Goal: Task Accomplishment & Management: Manage account settings

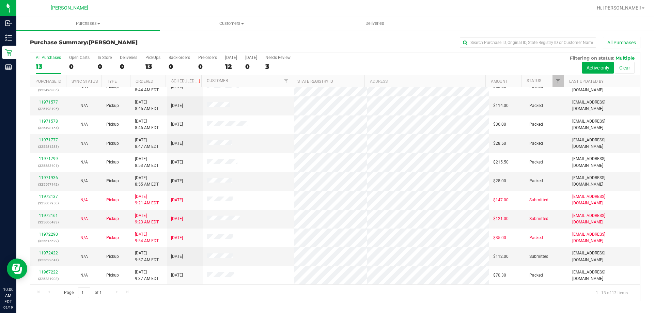
scroll to position [48, 0]
click at [50, 253] on link "11972422" at bounding box center [48, 252] width 19 height 5
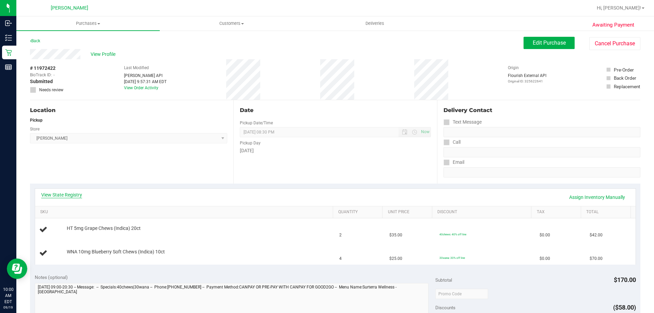
click at [55, 194] on link "View State Registry" at bounding box center [61, 194] width 41 height 7
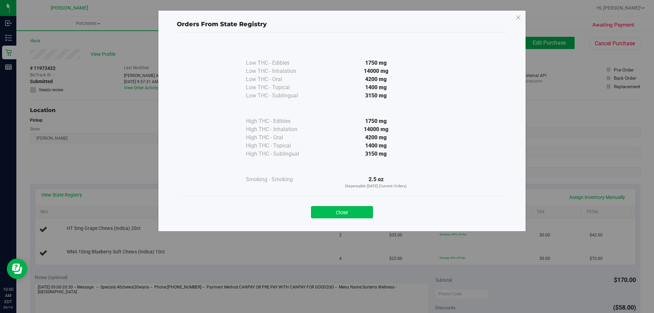
click at [353, 211] on button "Close" at bounding box center [342, 212] width 62 height 12
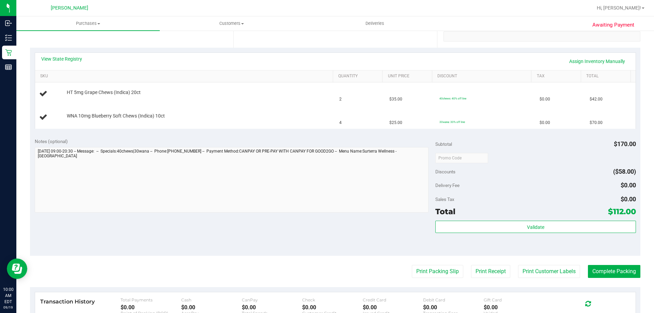
scroll to position [136, 0]
click at [426, 266] on button "Print Packing Slip" at bounding box center [437, 271] width 51 height 13
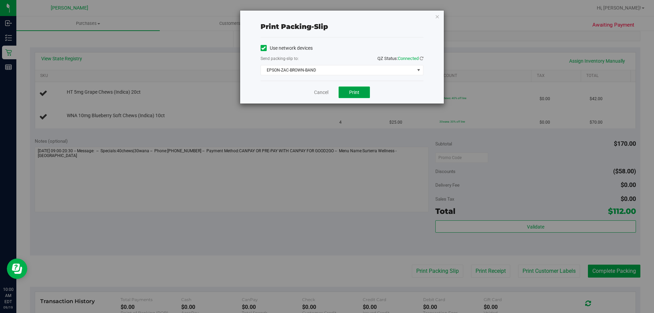
click at [353, 97] on button "Print" at bounding box center [354, 93] width 31 height 12
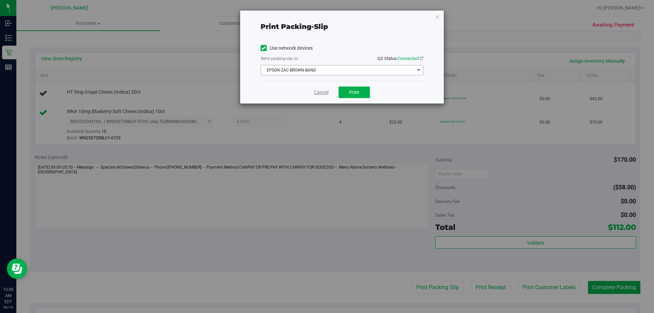
click at [316, 93] on link "Cancel" at bounding box center [321, 92] width 14 height 7
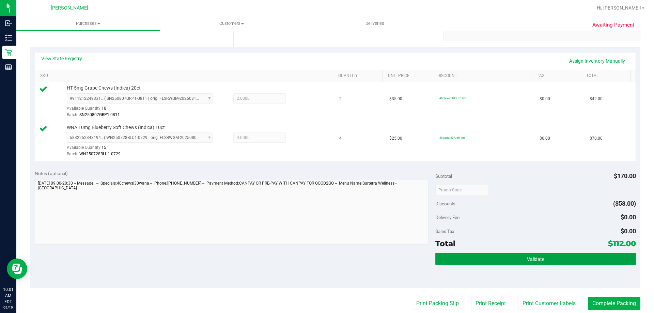
click at [536, 258] on span "Validate" at bounding box center [535, 258] width 17 height 5
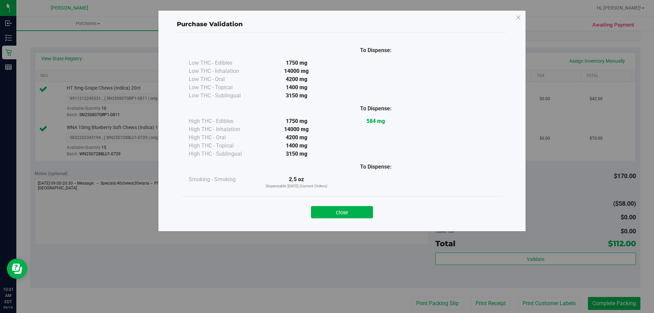
drag, startPoint x: 361, startPoint y: 210, endPoint x: 394, endPoint y: 215, distance: 32.8
click at [361, 211] on button "Close" at bounding box center [342, 212] width 62 height 12
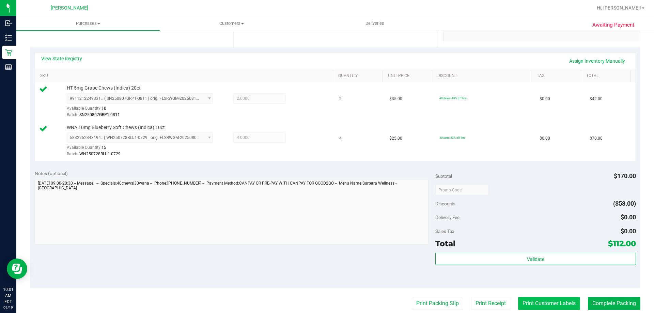
click at [546, 303] on button "Print Customer Labels" at bounding box center [549, 303] width 62 height 13
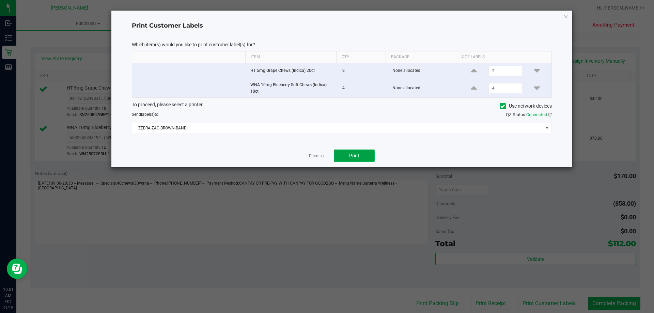
click at [366, 154] on button "Print" at bounding box center [354, 156] width 41 height 12
click at [315, 158] on link "Dismiss" at bounding box center [316, 156] width 15 height 6
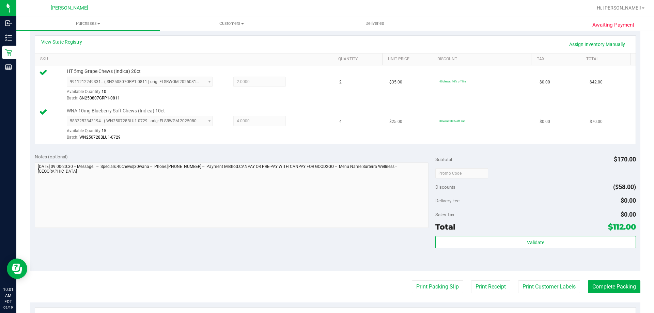
scroll to position [147, 0]
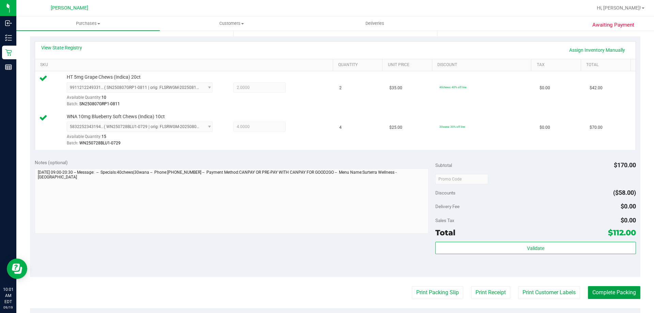
click at [614, 289] on button "Complete Packing" at bounding box center [614, 292] width 52 height 13
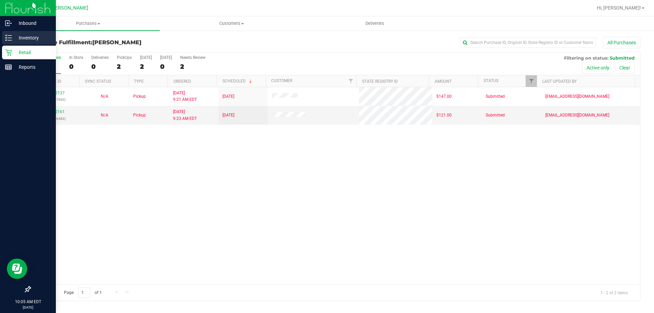
click at [16, 37] on p "Inventory" at bounding box center [32, 38] width 41 height 8
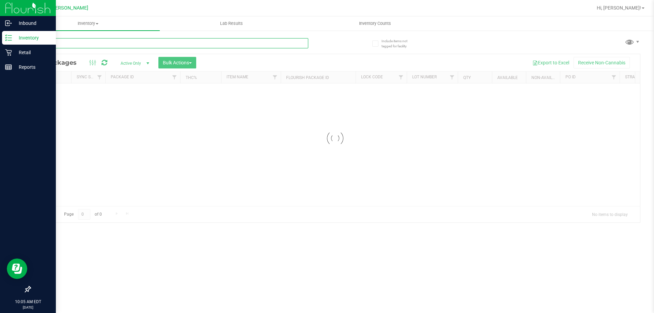
click at [77, 46] on input "text" at bounding box center [169, 43] width 278 height 10
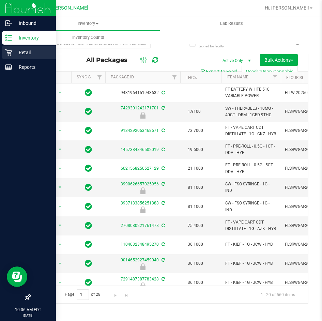
click at [25, 56] on p "Retail" at bounding box center [32, 52] width 41 height 8
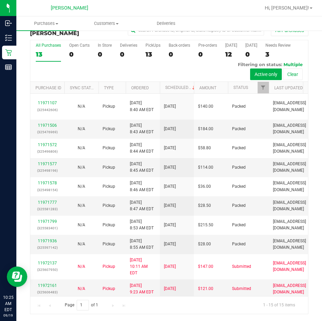
click at [305, 42] on div "All Purchases 13 Open Carts 0 In Store 0 Deliveries 0 PickUps 13 Back-orders 0 …" at bounding box center [169, 177] width 288 height 274
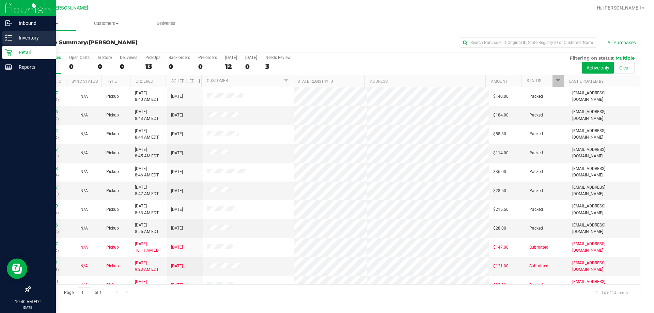
click at [13, 38] on p "Inventory" at bounding box center [32, 38] width 41 height 8
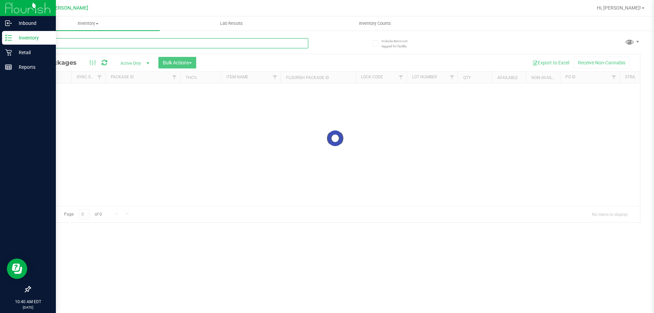
click at [88, 47] on input "text" at bounding box center [169, 43] width 278 height 10
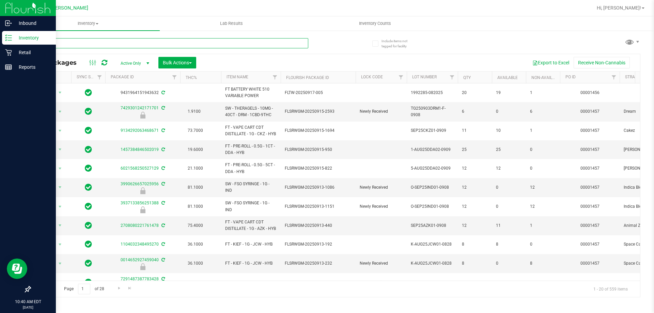
type input "ya hemi"
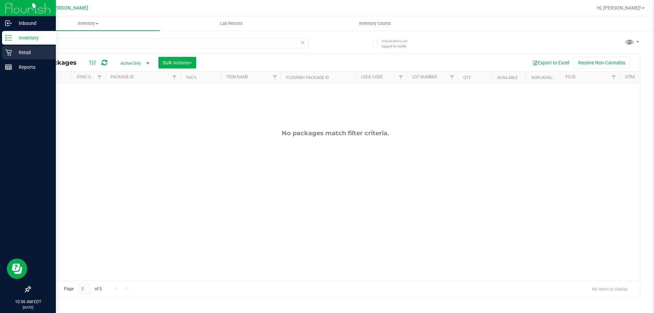
click at [25, 52] on p "Retail" at bounding box center [32, 52] width 41 height 8
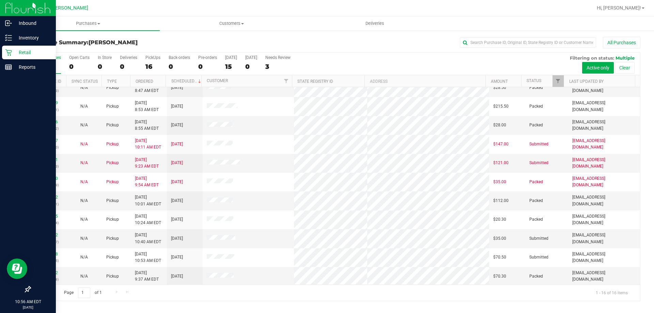
scroll to position [105, 0]
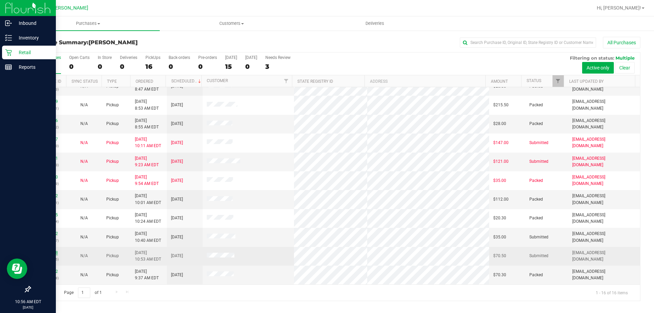
click at [45, 252] on link "11972888" at bounding box center [48, 252] width 19 height 5
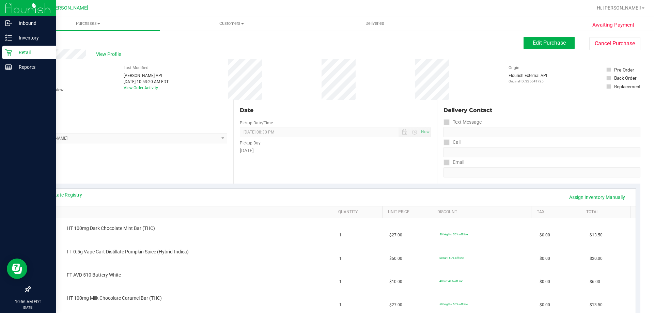
click at [61, 197] on link "View State Registry" at bounding box center [61, 194] width 41 height 7
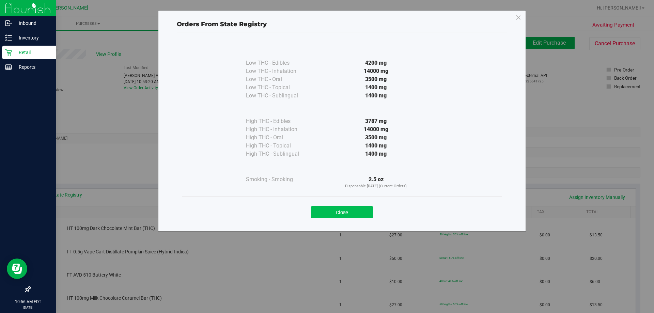
click at [356, 214] on button "Close" at bounding box center [342, 212] width 62 height 12
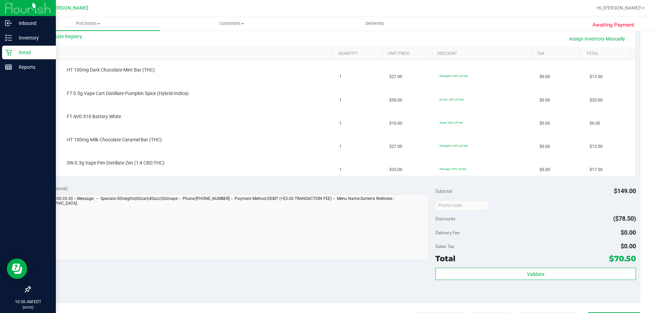
scroll to position [170, 0]
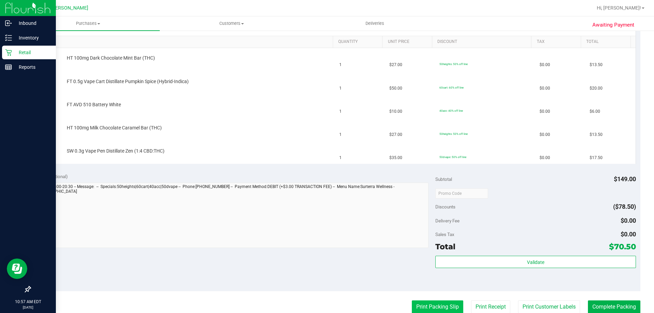
click at [425, 306] on button "Print Packing Slip" at bounding box center [437, 306] width 51 height 13
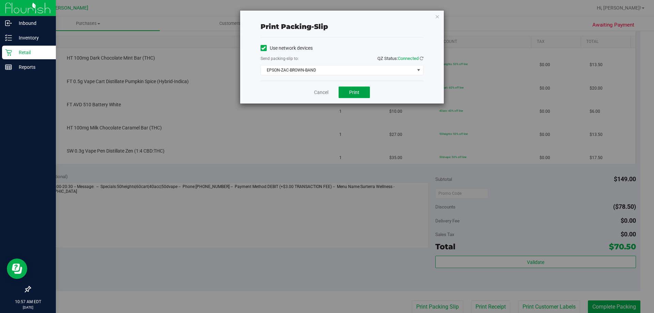
click at [358, 90] on span "Print" at bounding box center [354, 92] width 10 height 5
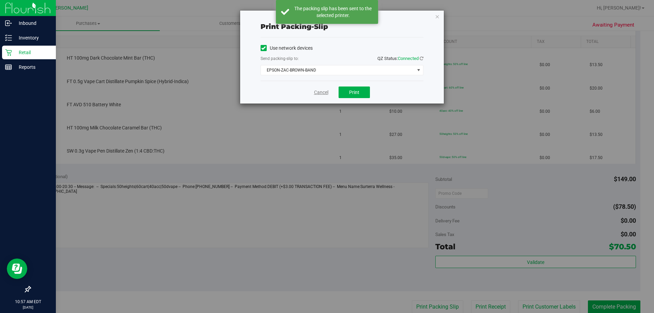
click at [321, 95] on link "Cancel" at bounding box center [321, 92] width 14 height 7
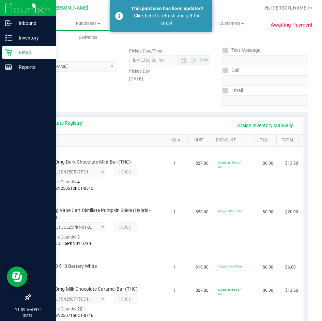
scroll to position [0, 0]
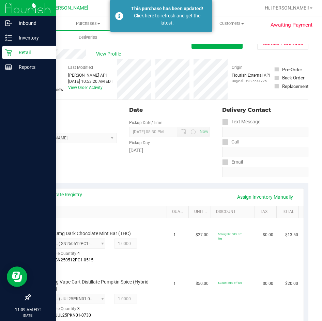
click at [13, 49] on p "Retail" at bounding box center [32, 52] width 41 height 8
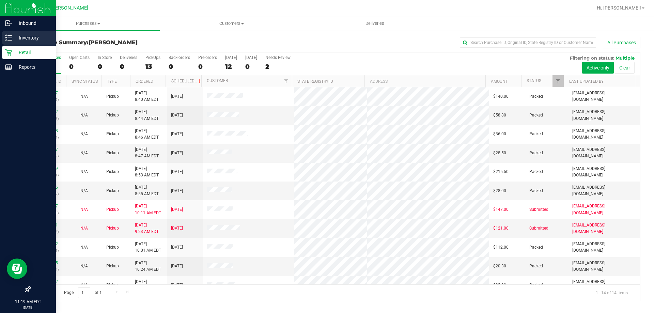
click at [14, 41] on p "Inventory" at bounding box center [32, 38] width 41 height 8
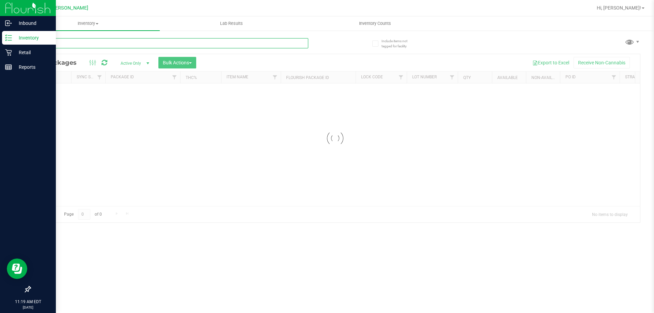
click at [82, 44] on input "text" at bounding box center [169, 43] width 278 height 10
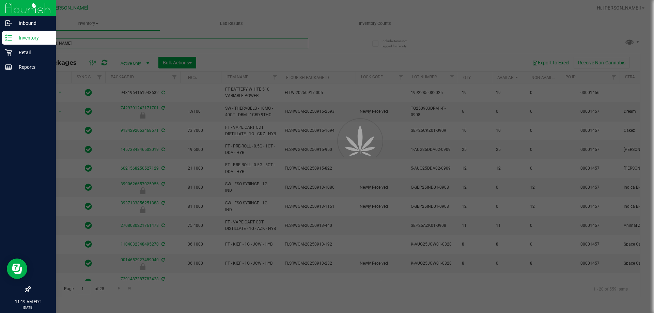
type input "gass"
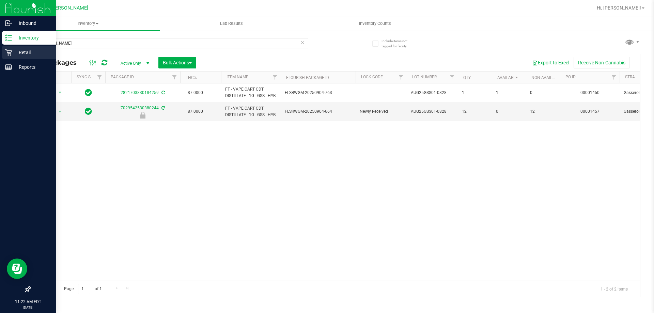
click at [23, 52] on p "Retail" at bounding box center [32, 52] width 41 height 8
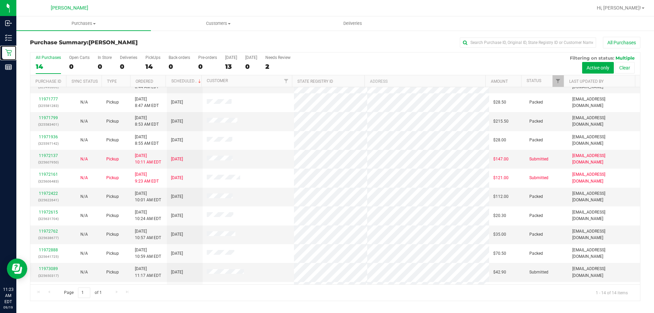
scroll to position [67, 0]
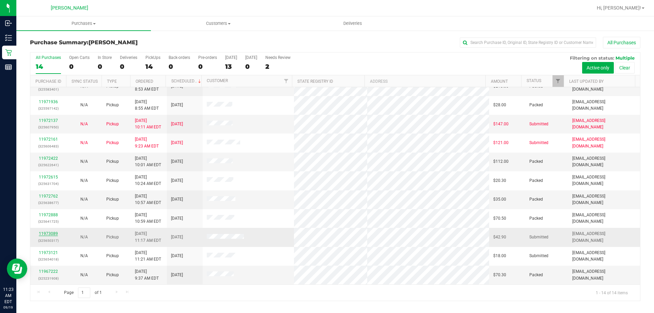
click at [47, 234] on link "11973089" at bounding box center [48, 233] width 19 height 5
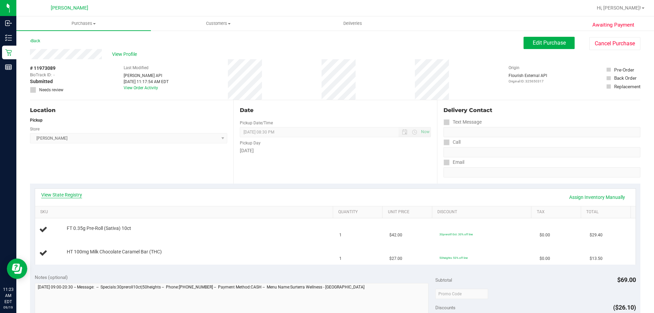
click at [51, 193] on link "View State Registry" at bounding box center [61, 194] width 41 height 7
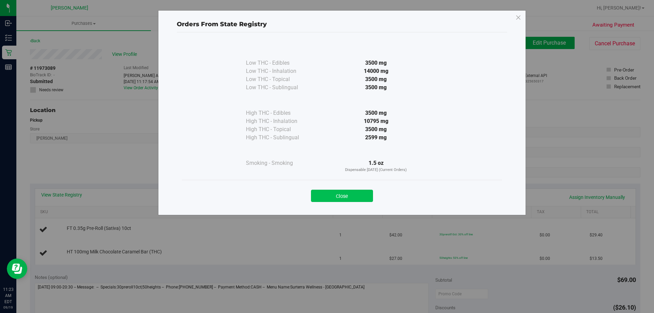
drag, startPoint x: 341, startPoint y: 195, endPoint x: 418, endPoint y: 291, distance: 122.6
click at [342, 195] on button "Close" at bounding box center [342, 196] width 62 height 12
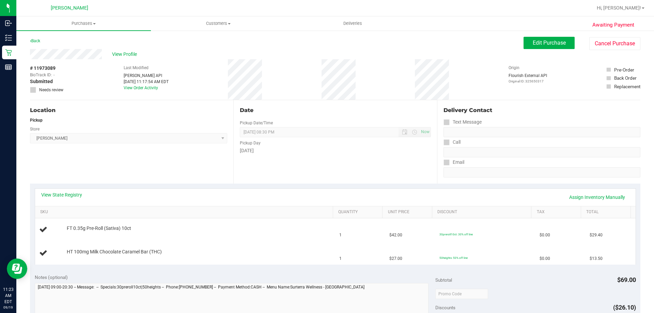
scroll to position [170, 0]
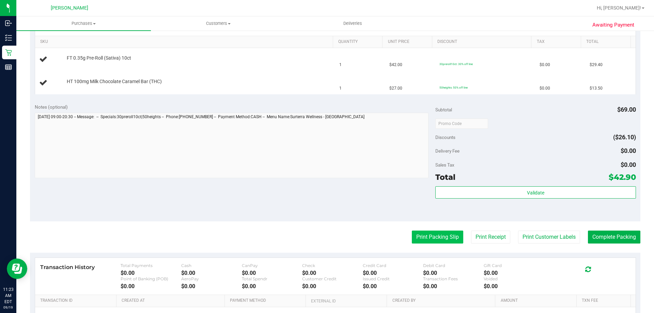
click at [434, 234] on button "Print Packing Slip" at bounding box center [437, 237] width 51 height 13
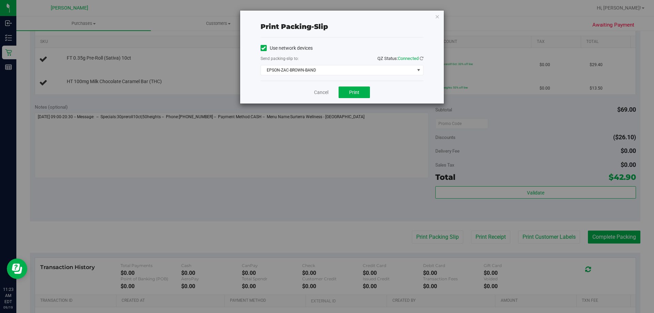
click at [356, 98] on div "Cancel Print" at bounding box center [342, 92] width 163 height 23
click at [356, 95] on span "Print" at bounding box center [354, 92] width 10 height 5
click at [317, 93] on link "Cancel" at bounding box center [321, 92] width 14 height 7
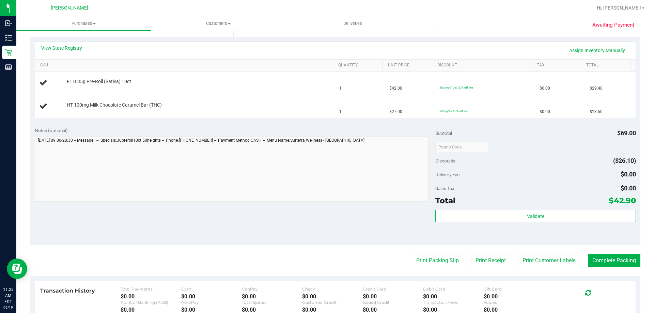
scroll to position [136, 0]
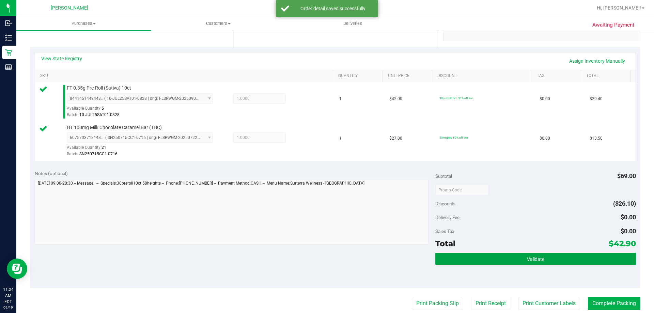
click at [489, 260] on button "Validate" at bounding box center [535, 259] width 200 height 12
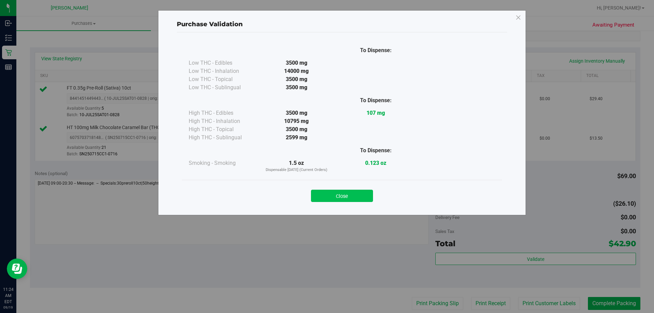
click at [334, 198] on button "Close" at bounding box center [342, 196] width 62 height 12
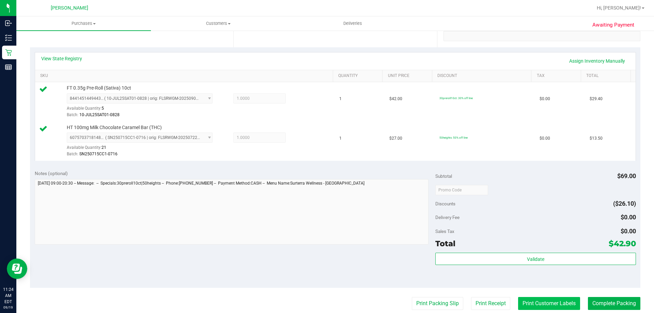
click at [524, 303] on button "Print Customer Labels" at bounding box center [549, 303] width 62 height 13
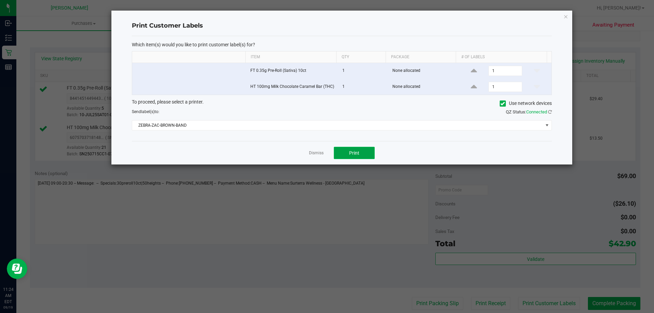
click at [359, 152] on span "Print" at bounding box center [354, 152] width 10 height 5
click at [317, 152] on link "Dismiss" at bounding box center [316, 153] width 15 height 6
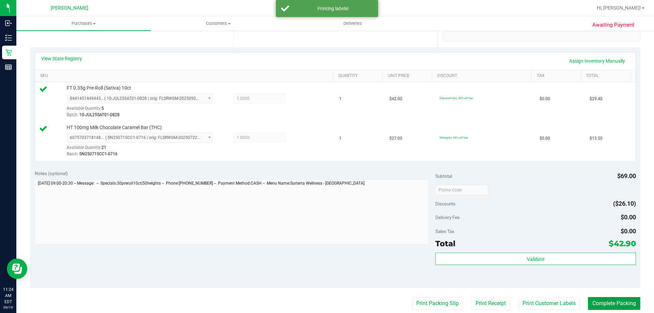
click at [628, 302] on button "Complete Packing" at bounding box center [614, 303] width 52 height 13
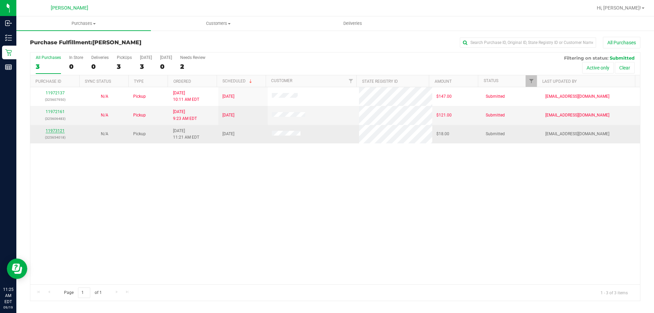
click at [54, 131] on link "11973121" at bounding box center [55, 130] width 19 height 5
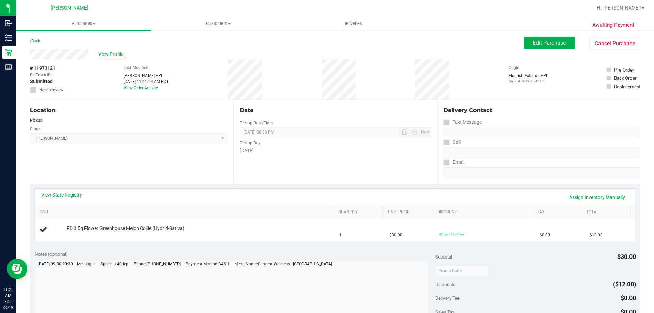
click at [114, 56] on span "View Profile" at bounding box center [111, 54] width 27 height 7
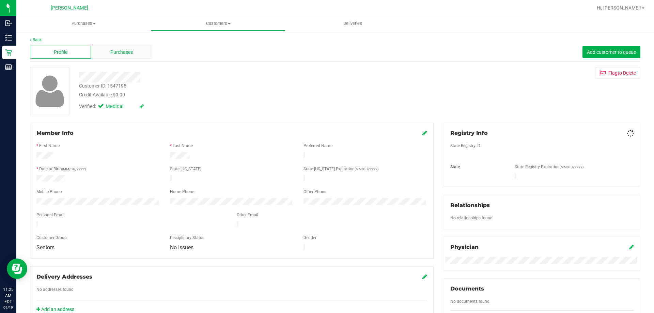
click at [132, 52] on span "Purchases" at bounding box center [121, 52] width 22 height 7
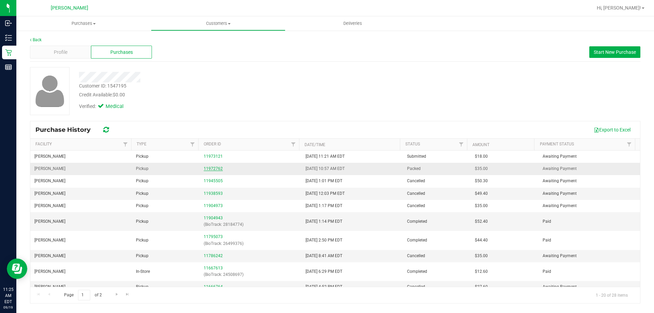
click at [208, 168] on link "11972762" at bounding box center [213, 168] width 19 height 5
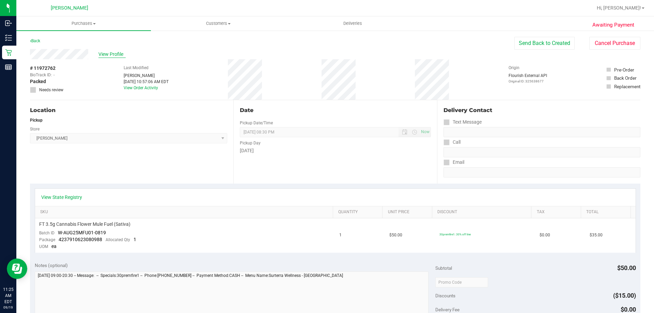
click at [106, 54] on span "View Profile" at bounding box center [111, 54] width 27 height 7
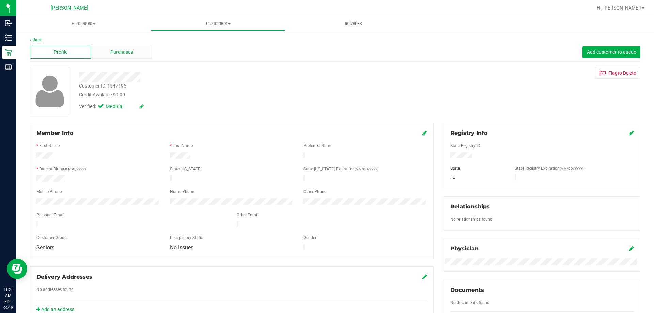
click at [131, 49] on span "Purchases" at bounding box center [121, 52] width 22 height 7
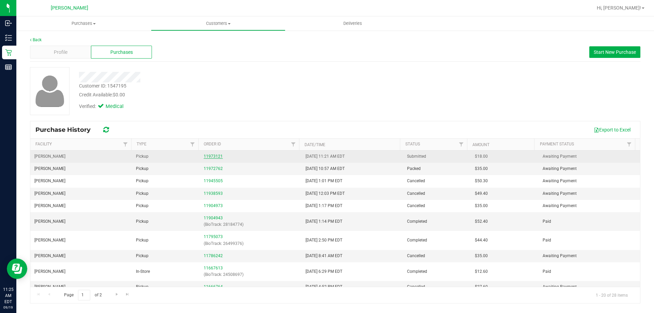
click at [209, 155] on link "11973121" at bounding box center [213, 156] width 19 height 5
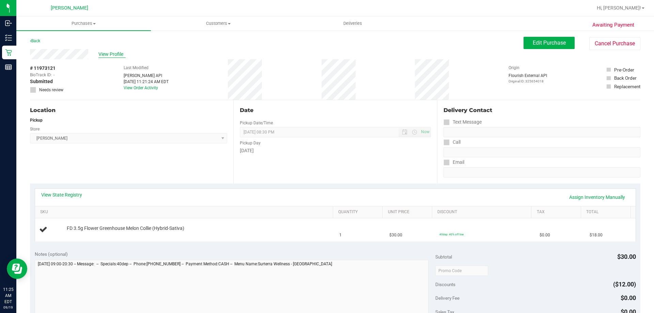
click at [114, 54] on span "View Profile" at bounding box center [111, 54] width 27 height 7
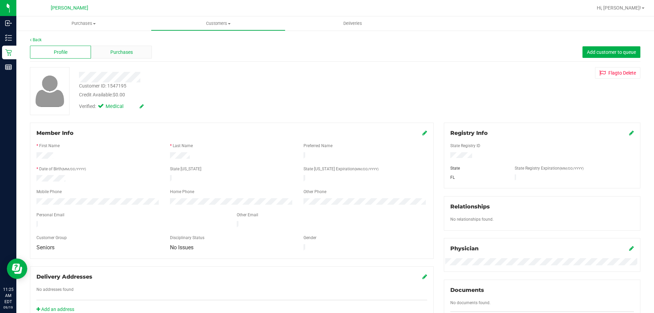
click at [132, 57] on div "Purchases" at bounding box center [121, 52] width 61 height 13
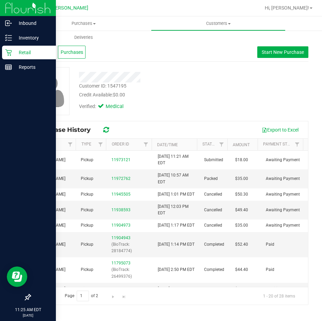
click at [12, 49] on icon at bounding box center [8, 52] width 7 height 7
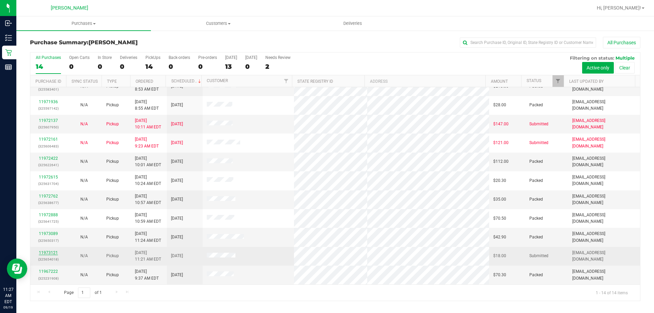
click at [45, 254] on link "11973121" at bounding box center [48, 252] width 19 height 5
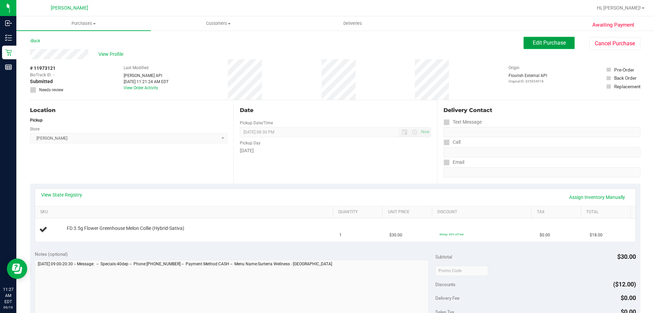
click at [541, 42] on span "Edit Purchase" at bounding box center [549, 43] width 33 height 6
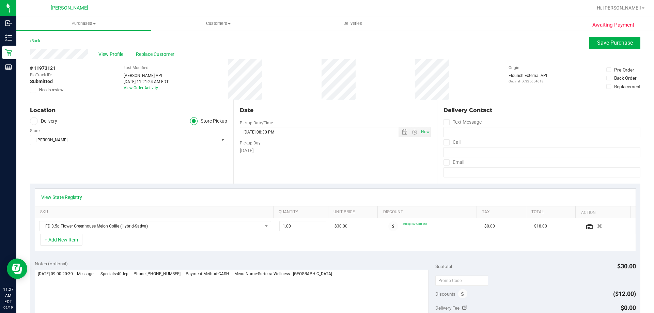
click at [32, 90] on icon at bounding box center [33, 90] width 4 height 0
click at [0, 0] on input "Needs review" at bounding box center [0, 0] width 0 height 0
drag, startPoint x: 364, startPoint y: 290, endPoint x: 326, endPoint y: 270, distance: 43.0
click at [360, 284] on textarea at bounding box center [232, 302] width 394 height 65
type textarea "Friday 09/19/2025 09:00-20:30 -- Message: -- Specials:40dep -- Phone:6098270707…"
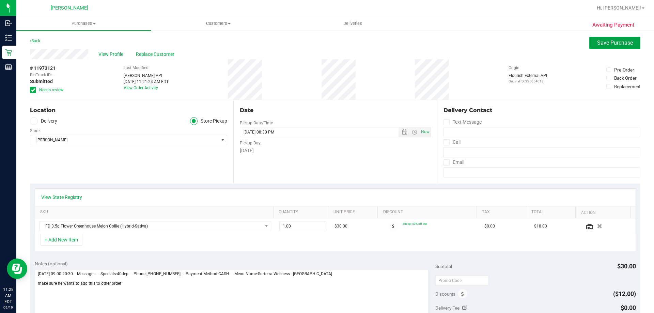
click at [617, 38] on button "Save Purchase" at bounding box center [614, 43] width 51 height 12
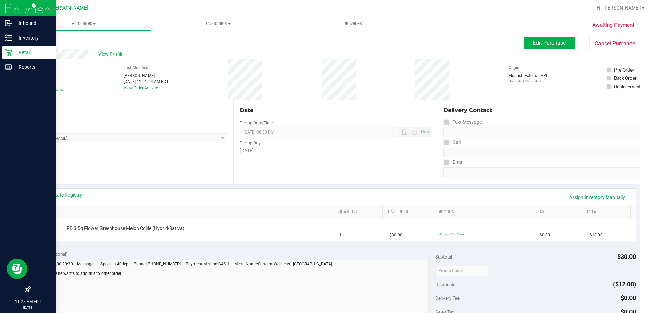
click at [16, 54] on p "Retail" at bounding box center [32, 52] width 41 height 8
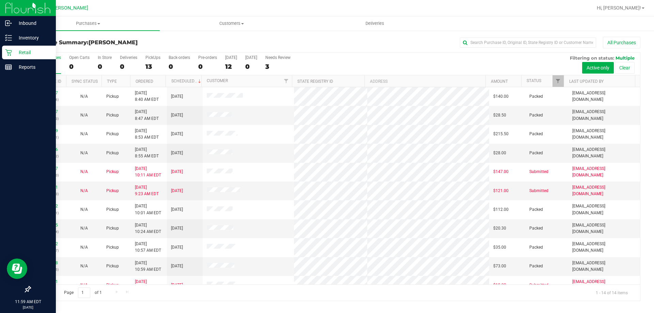
click at [26, 49] on p "Retail" at bounding box center [32, 52] width 41 height 8
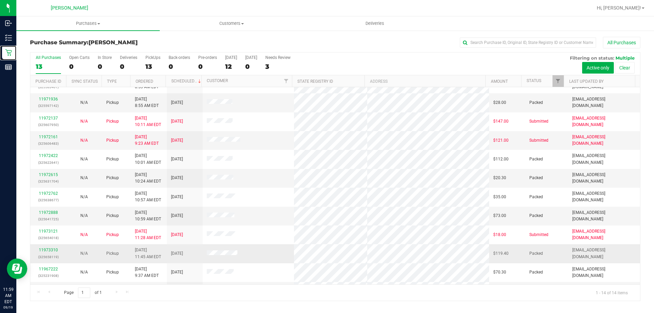
scroll to position [67, 0]
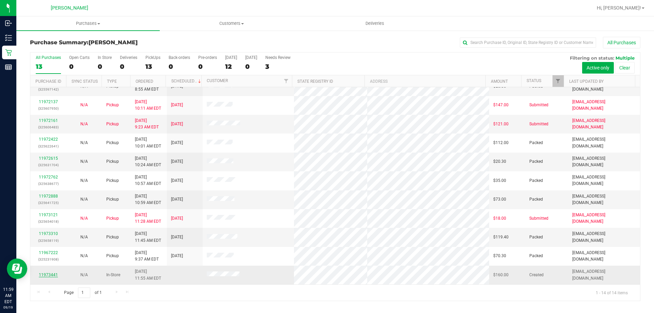
click at [46, 274] on link "11973441" at bounding box center [48, 274] width 19 height 5
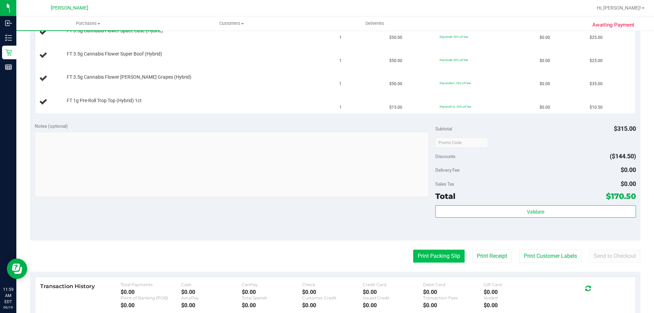
scroll to position [306, 0]
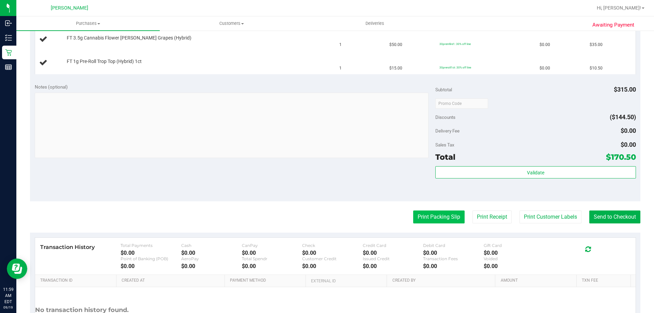
click at [442, 219] on button "Print Packing Slip" at bounding box center [438, 216] width 51 height 13
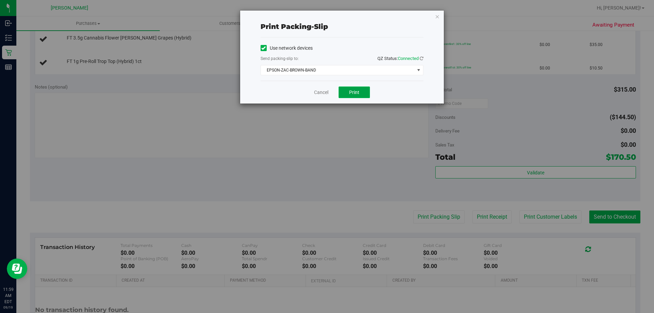
click at [361, 94] on button "Print" at bounding box center [354, 93] width 31 height 12
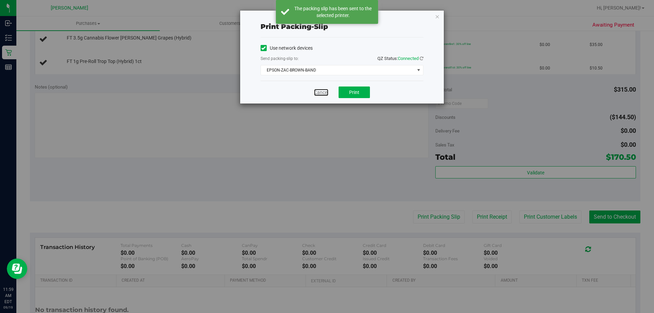
click at [323, 92] on link "Cancel" at bounding box center [321, 92] width 14 height 7
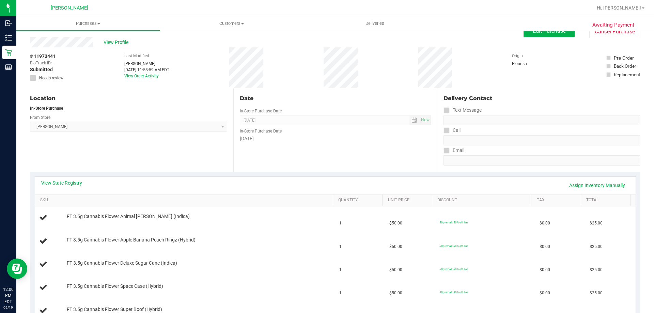
scroll to position [0, 0]
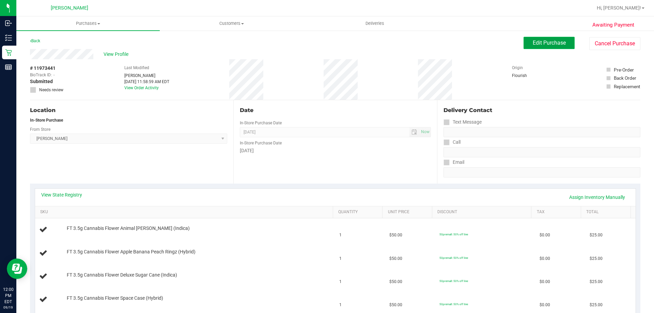
click at [542, 44] on span "Edit Purchase" at bounding box center [549, 43] width 33 height 6
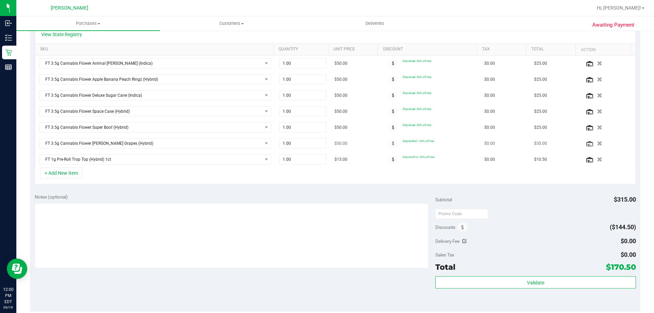
scroll to position [238, 0]
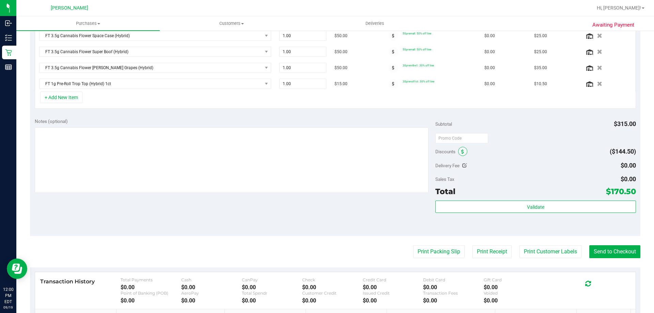
click at [461, 151] on span at bounding box center [462, 151] width 9 height 9
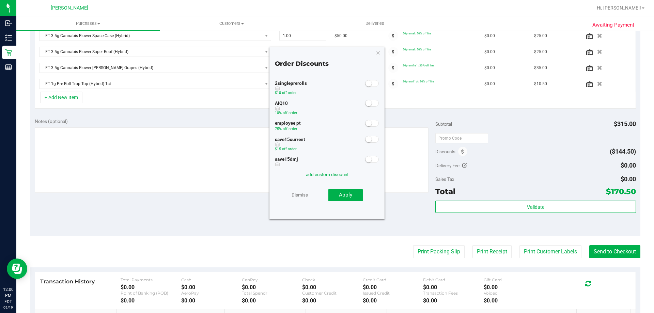
click at [368, 123] on span at bounding box center [372, 123] width 14 height 7
click at [350, 192] on span "Apply" at bounding box center [345, 195] width 13 height 6
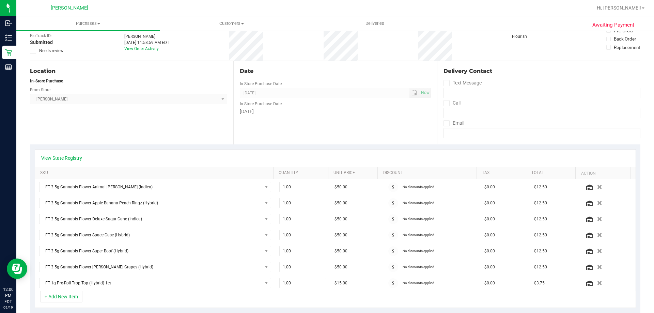
scroll to position [0, 0]
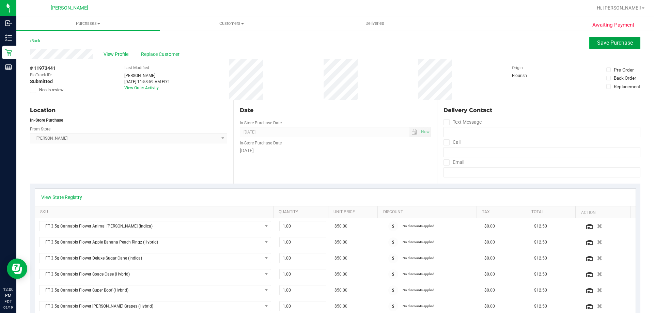
click at [589, 42] on button "Save Purchase" at bounding box center [614, 43] width 51 height 12
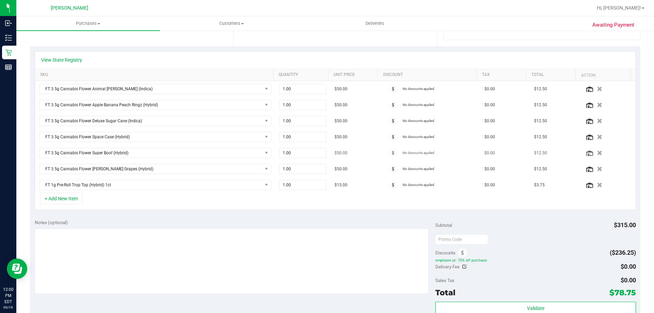
scroll to position [170, 0]
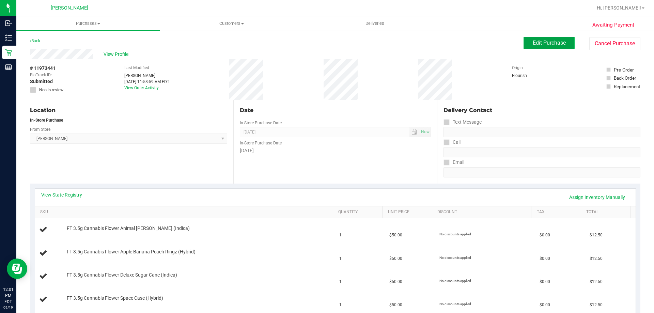
click at [565, 44] on button "Edit Purchase" at bounding box center [548, 43] width 51 height 12
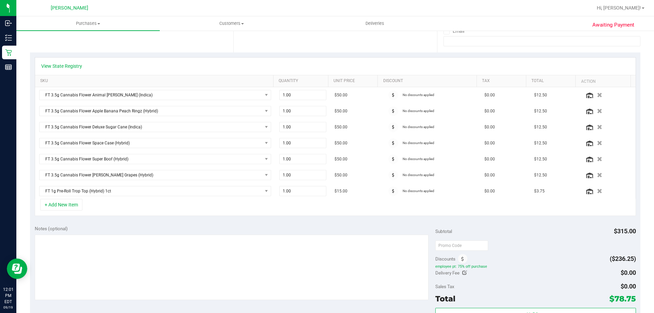
scroll to position [136, 0]
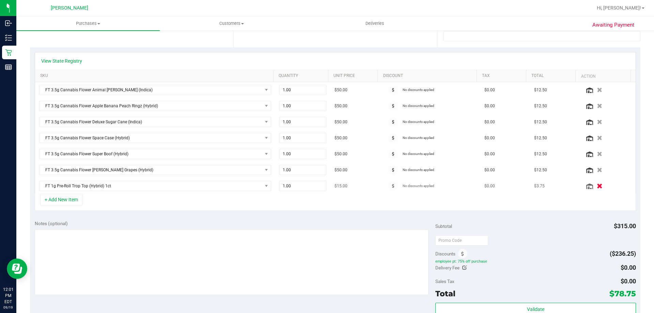
click at [597, 187] on icon "button" at bounding box center [600, 186] width 6 height 5
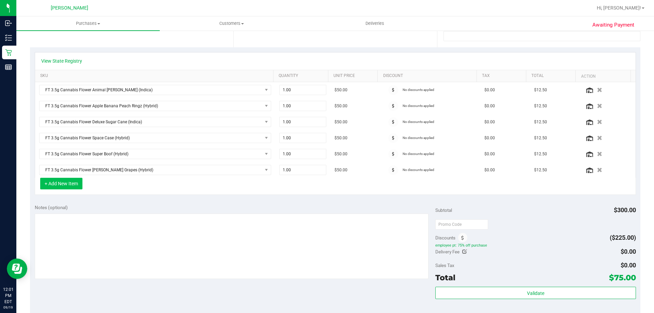
click at [81, 185] on button "+ Add New Item" at bounding box center [61, 184] width 42 height 12
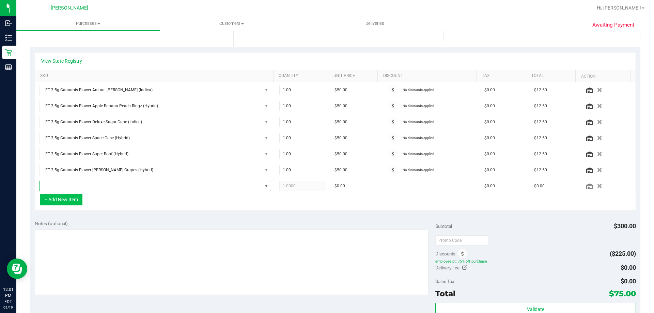
click at [81, 185] on span "NO DATA FOUND" at bounding box center [151, 186] width 223 height 10
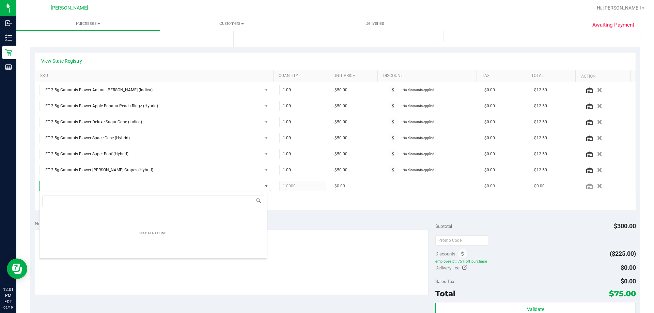
scroll to position [10, 226]
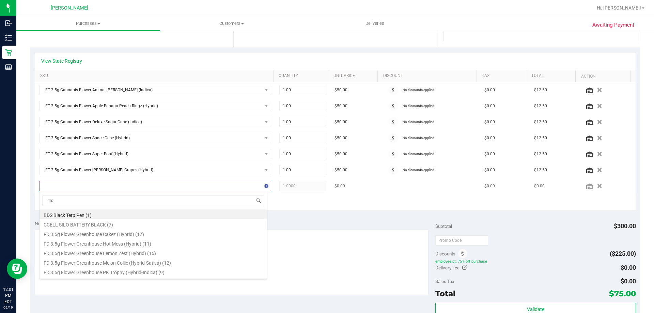
type input "trop"
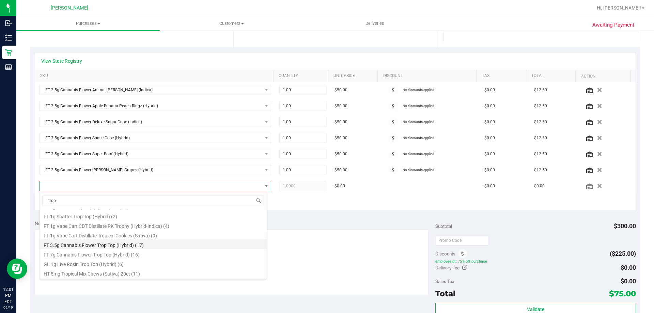
click at [101, 247] on li "FT 3.5g Cannabis Flower Trop Top (Hybrid) (17)" at bounding box center [153, 244] width 227 height 10
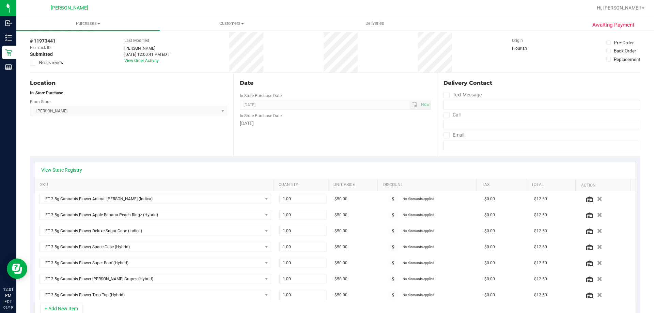
scroll to position [0, 0]
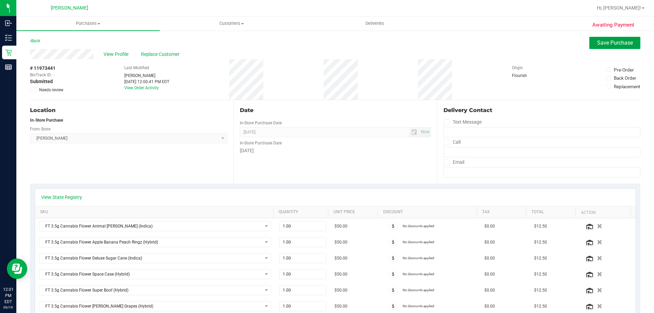
click at [615, 47] on button "Save Purchase" at bounding box center [614, 43] width 51 height 12
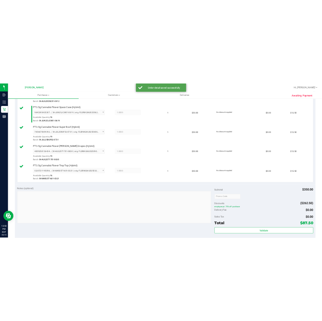
scroll to position [389, 0]
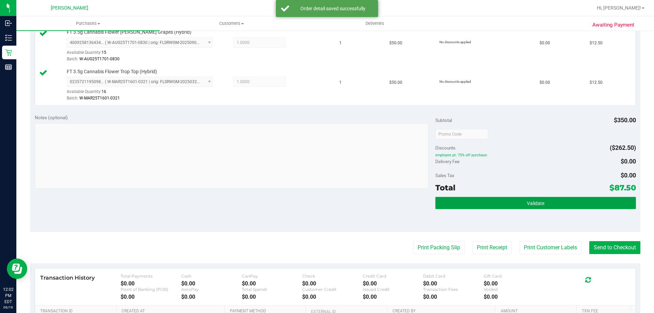
click at [538, 204] on span "Validate" at bounding box center [535, 203] width 17 height 5
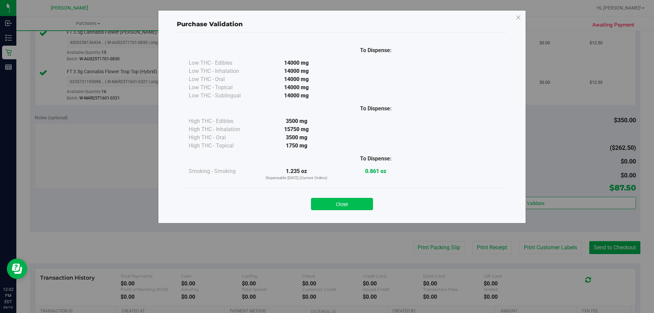
click at [334, 199] on button "Close" at bounding box center [342, 204] width 62 height 12
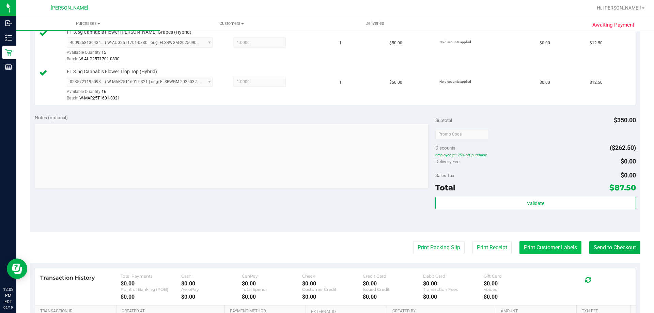
click at [542, 246] on button "Print Customer Labels" at bounding box center [550, 247] width 62 height 13
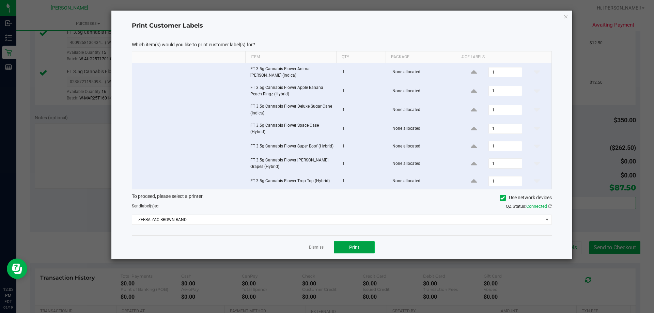
click at [356, 249] on span "Print" at bounding box center [354, 247] width 10 height 5
click at [564, 18] on icon "button" at bounding box center [565, 16] width 5 height 8
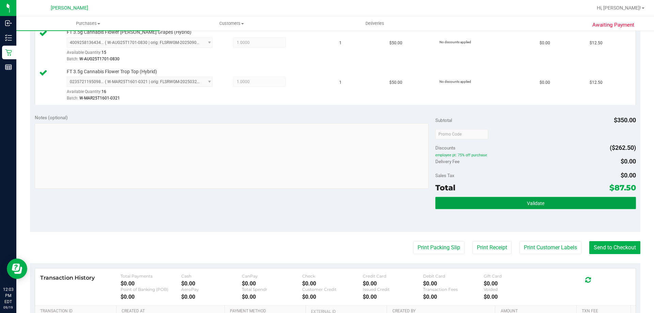
click at [553, 207] on button "Validate" at bounding box center [535, 203] width 200 height 12
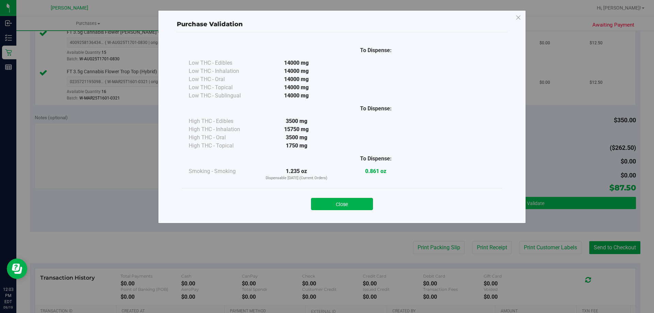
drag, startPoint x: 343, startPoint y: 209, endPoint x: 472, endPoint y: 206, distance: 128.8
click at [343, 208] on button "Close" at bounding box center [342, 204] width 62 height 12
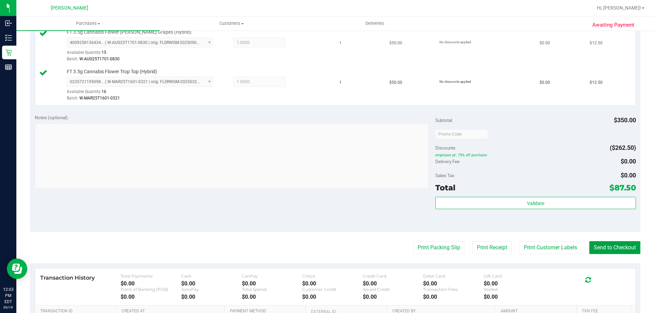
drag, startPoint x: 601, startPoint y: 247, endPoint x: 588, endPoint y: 32, distance: 216.0
click at [602, 247] on button "Send to Checkout" at bounding box center [614, 247] width 51 height 13
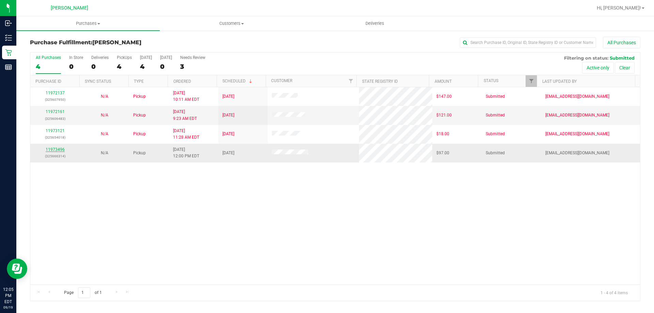
click at [56, 149] on link "11973496" at bounding box center [55, 149] width 19 height 5
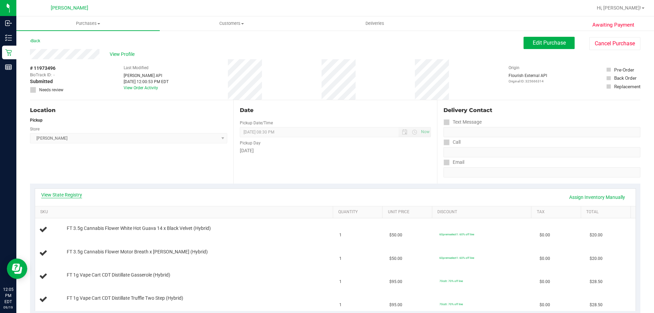
click at [68, 197] on link "View State Registry" at bounding box center [61, 194] width 41 height 7
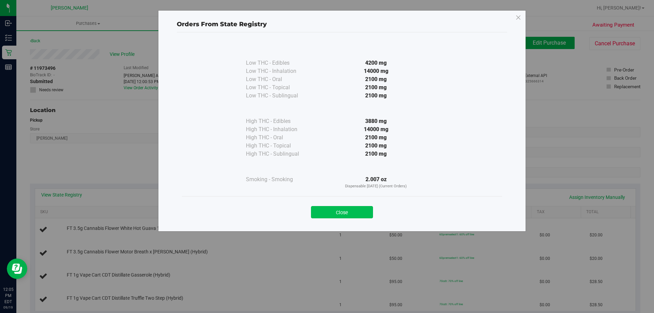
click at [359, 215] on button "Close" at bounding box center [342, 212] width 62 height 12
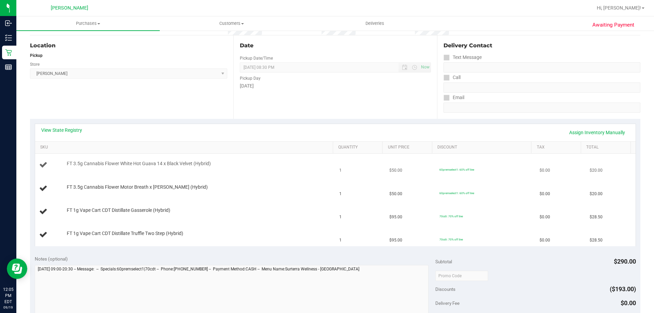
scroll to position [204, 0]
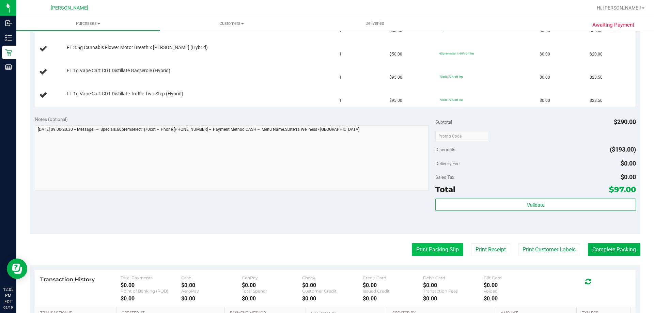
click at [416, 246] on button "Print Packing Slip" at bounding box center [437, 249] width 51 height 13
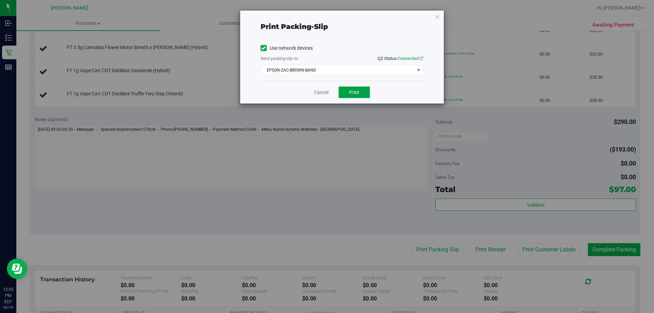
click at [356, 94] on span "Print" at bounding box center [354, 92] width 10 height 5
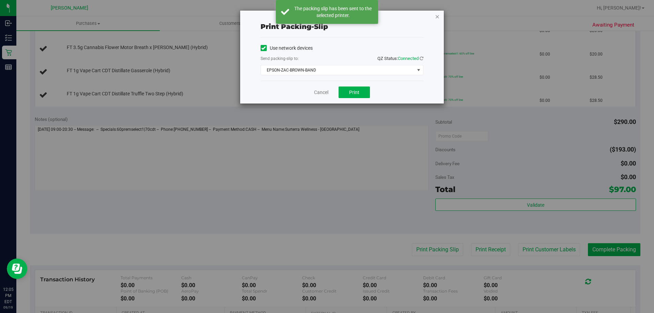
click at [438, 14] on icon "button" at bounding box center [437, 16] width 5 height 8
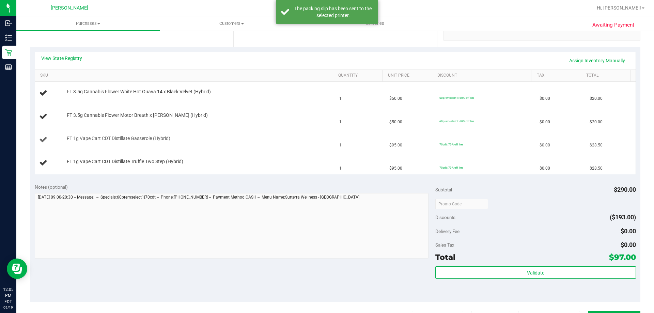
scroll to position [136, 0]
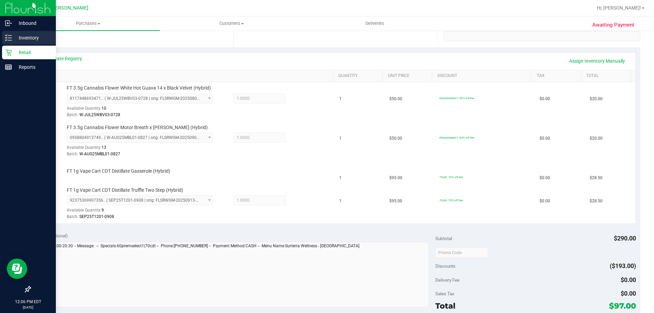
click at [13, 36] on p "Inventory" at bounding box center [32, 38] width 41 height 8
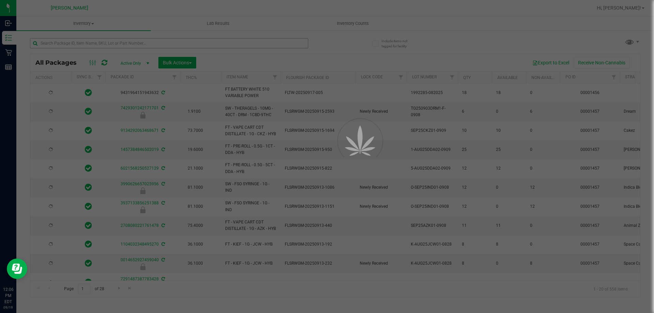
click at [72, 44] on div at bounding box center [327, 156] width 654 height 313
click at [73, 42] on input "text" at bounding box center [169, 43] width 278 height 10
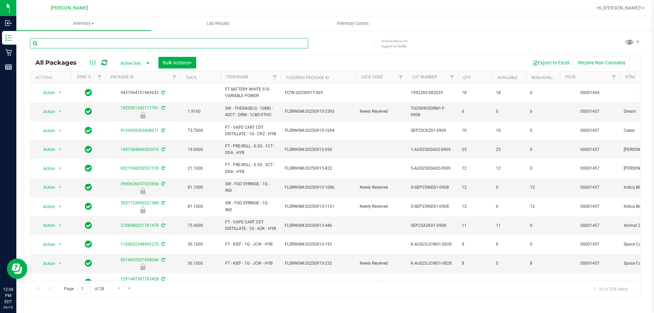
click at [73, 40] on input "text" at bounding box center [169, 43] width 278 height 10
type input "gss"
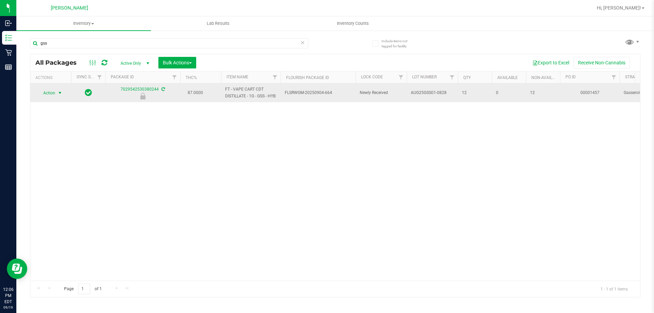
click at [58, 93] on span "select" at bounding box center [59, 92] width 5 height 5
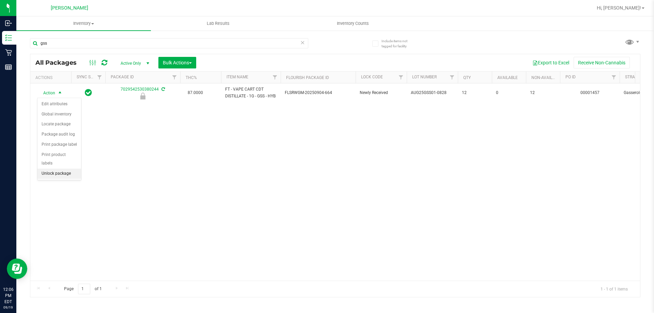
click at [65, 169] on li "Unlock package" at bounding box center [59, 174] width 44 height 10
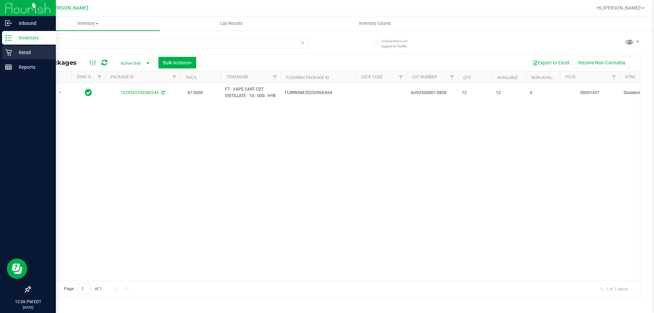
click at [26, 51] on p "Retail" at bounding box center [32, 52] width 41 height 8
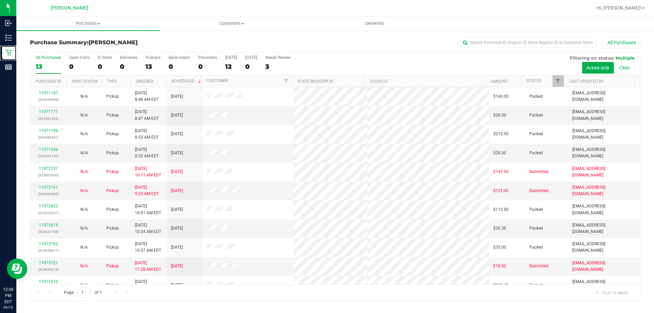
scroll to position [48, 0]
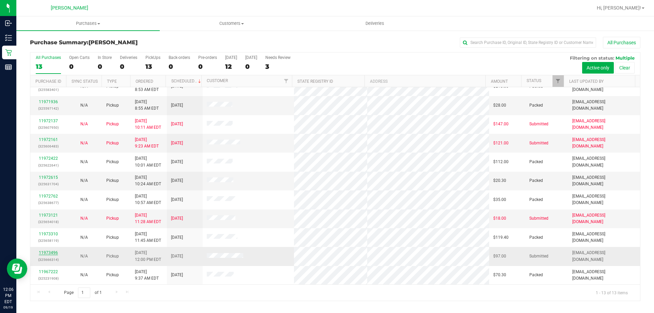
click at [46, 253] on link "11973496" at bounding box center [48, 252] width 19 height 5
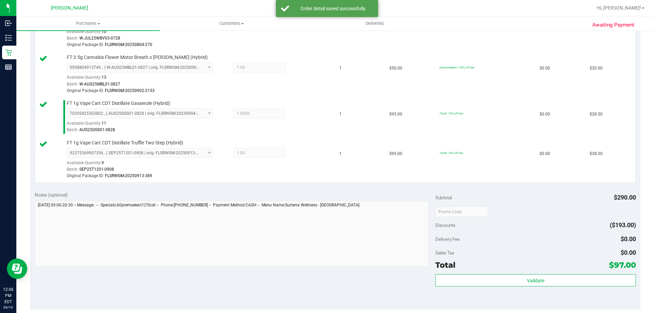
scroll to position [306, 0]
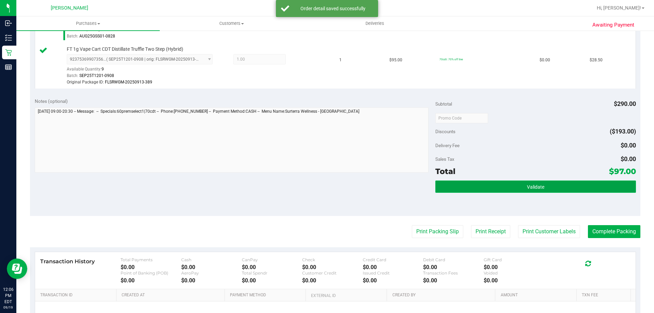
click at [527, 187] on span "Validate" at bounding box center [535, 186] width 17 height 5
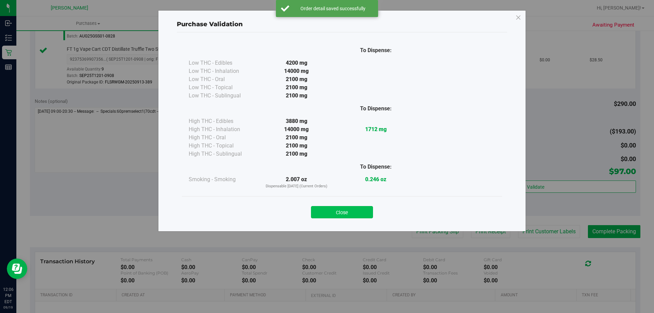
click at [344, 212] on button "Close" at bounding box center [342, 212] width 62 height 12
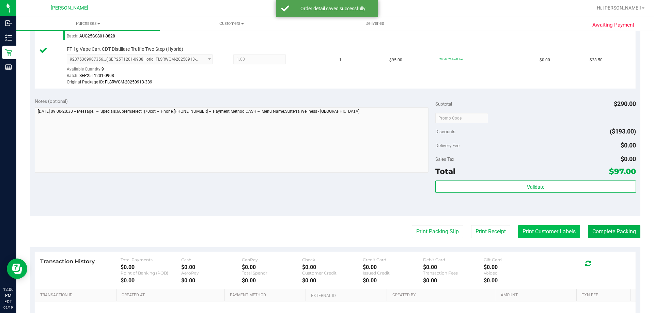
click at [536, 226] on button "Print Customer Labels" at bounding box center [549, 231] width 62 height 13
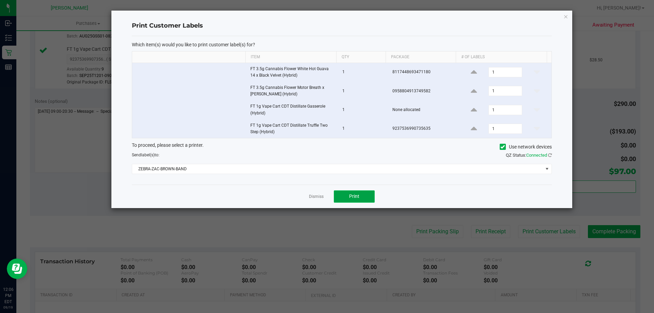
click at [348, 199] on button "Print" at bounding box center [354, 196] width 41 height 12
click at [319, 198] on link "Dismiss" at bounding box center [316, 197] width 15 height 6
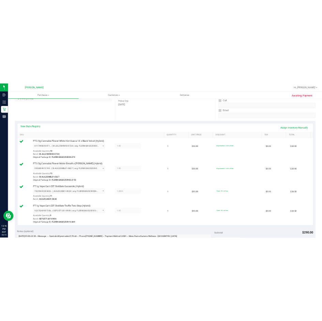
scroll to position [272, 0]
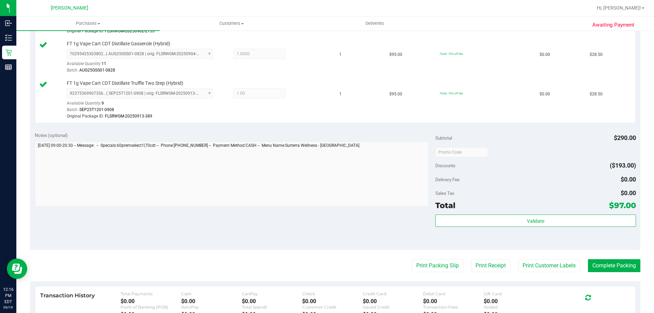
click at [536, 230] on div "Validate" at bounding box center [535, 230] width 200 height 31
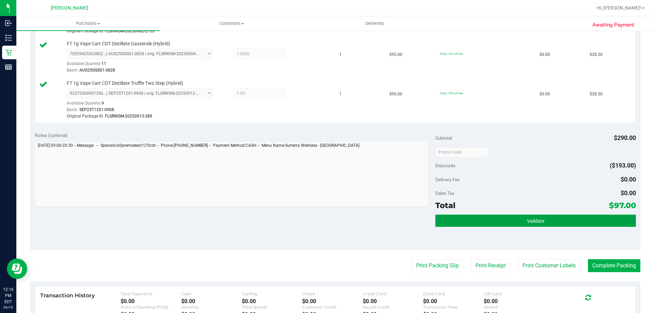
click at [533, 218] on button "Validate" at bounding box center [535, 221] width 200 height 12
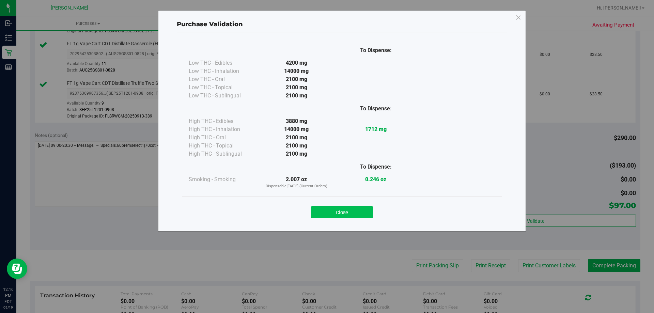
click at [339, 214] on button "Close" at bounding box center [342, 212] width 62 height 12
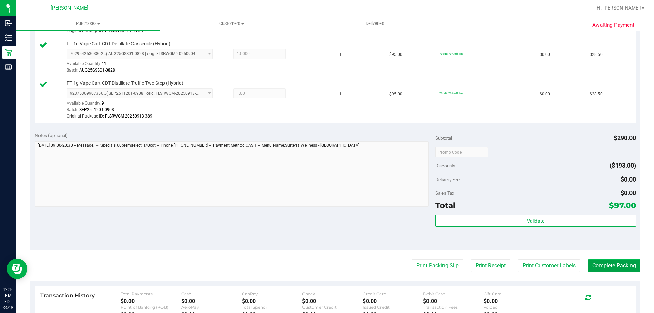
click at [612, 259] on button "Complete Packing" at bounding box center [614, 265] width 52 height 13
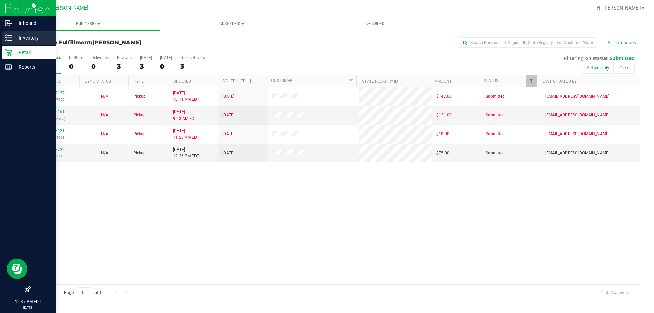
click at [12, 40] on icon at bounding box center [8, 37] width 7 height 7
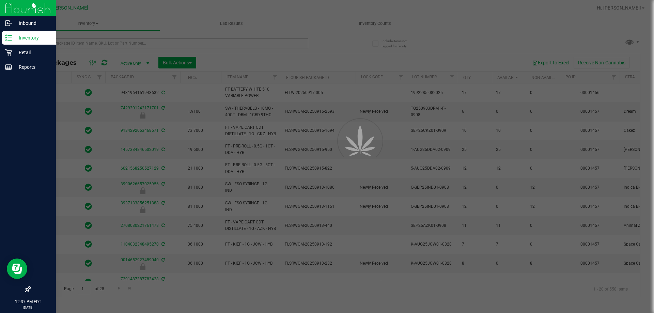
click at [101, 41] on div at bounding box center [327, 156] width 654 height 313
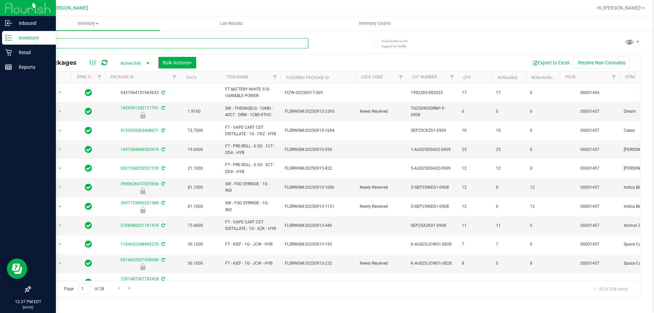
click at [101, 41] on input "text" at bounding box center [169, 43] width 278 height 10
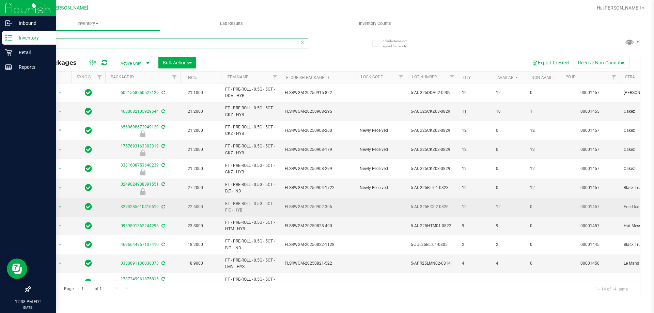
type input "5"
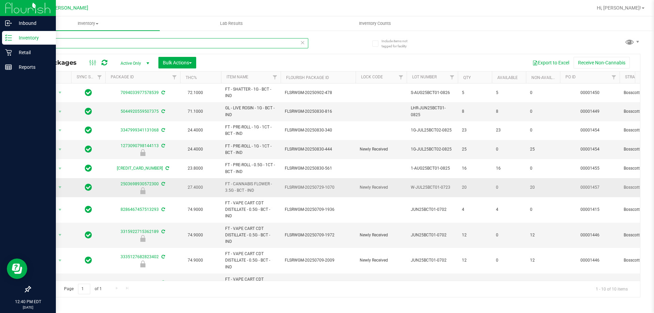
type input "b"
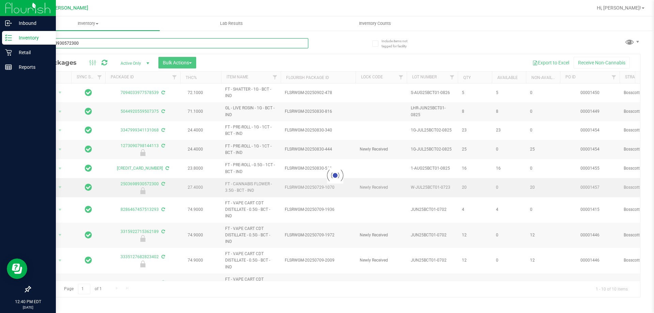
type input "2503698930572300"
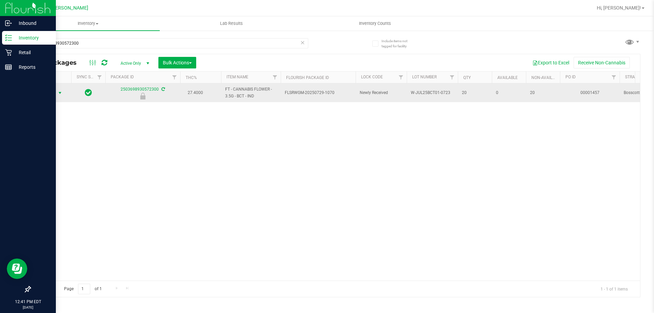
click at [49, 94] on span "Action" at bounding box center [46, 93] width 18 height 10
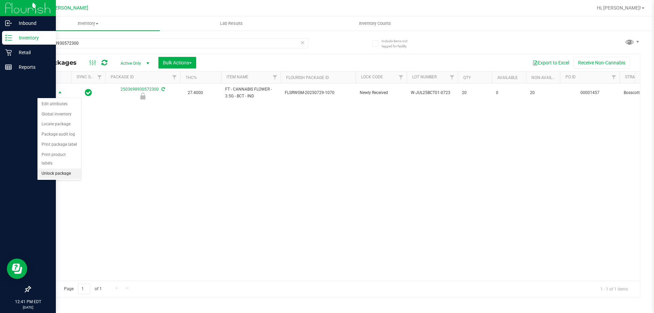
click at [57, 169] on li "Unlock package" at bounding box center [59, 174] width 44 height 10
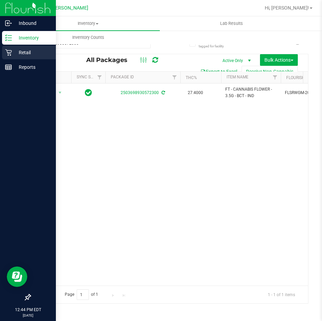
click at [22, 52] on p "Retail" at bounding box center [32, 52] width 41 height 8
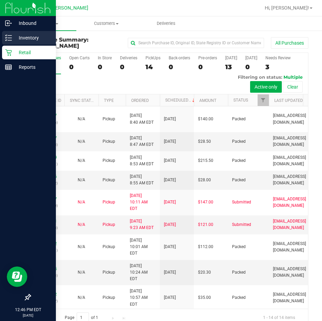
click at [12, 41] on div "Inventory" at bounding box center [29, 38] width 54 height 14
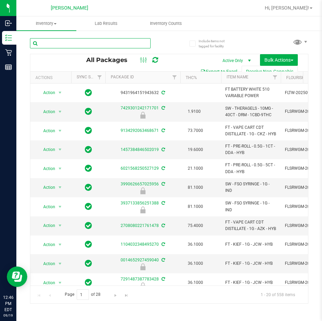
click at [62, 44] on input "text" at bounding box center [90, 43] width 121 height 10
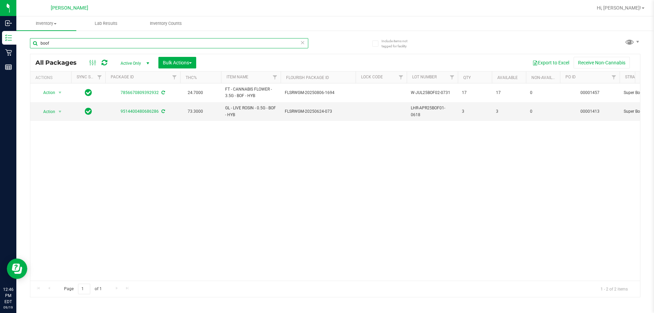
click at [73, 45] on input "boof" at bounding box center [169, 43] width 278 height 10
type input "b"
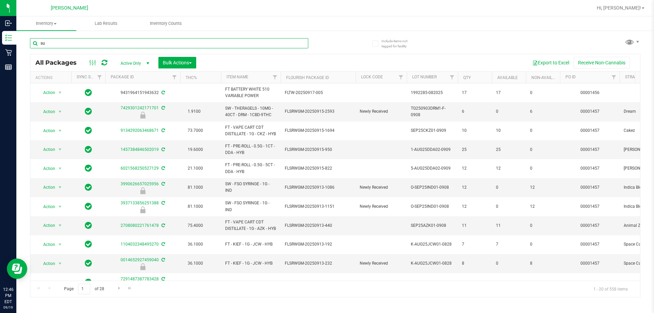
type input "s"
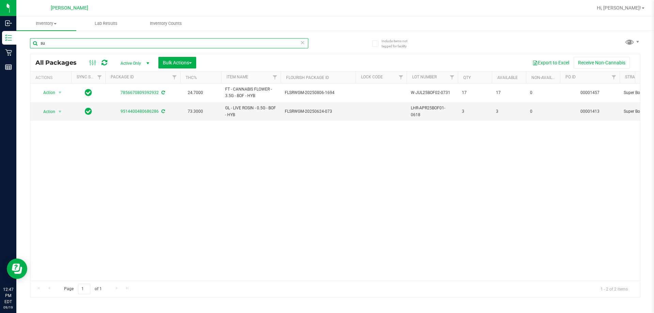
type input "s"
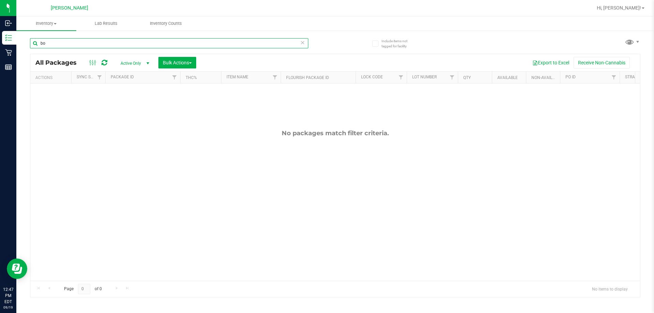
type input "b"
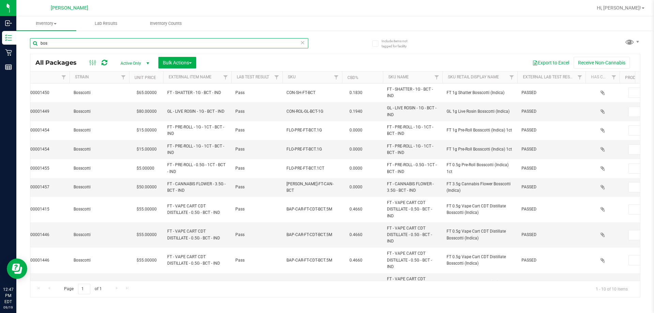
scroll to position [0, 550]
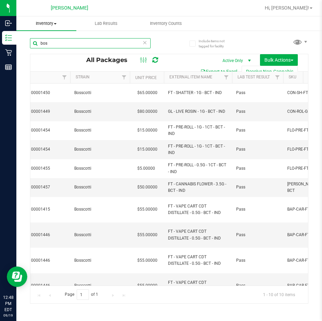
type input "bos"
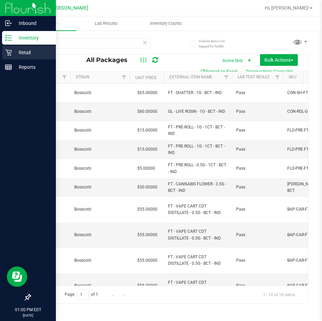
drag, startPoint x: 16, startPoint y: 53, endPoint x: 0, endPoint y: 54, distance: 16.4
click at [16, 53] on p "Retail" at bounding box center [32, 52] width 41 height 8
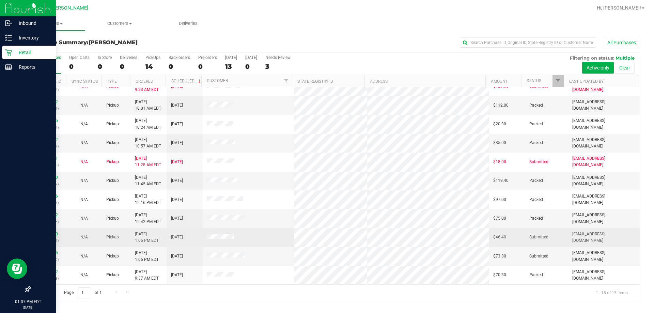
click at [53, 235] on link "11974100" at bounding box center [48, 234] width 19 height 5
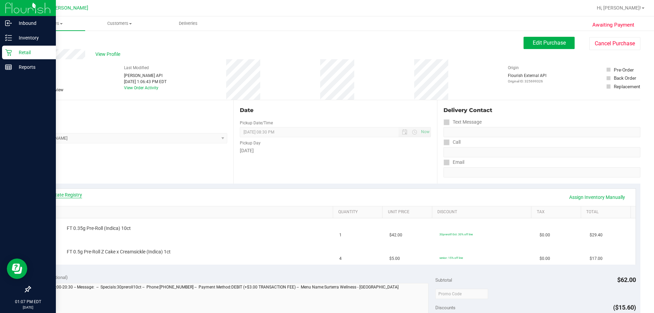
click at [47, 197] on link "View State Registry" at bounding box center [61, 194] width 41 height 7
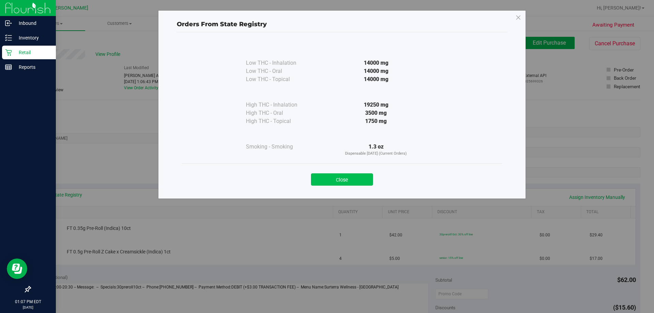
click at [362, 178] on button "Close" at bounding box center [342, 179] width 62 height 12
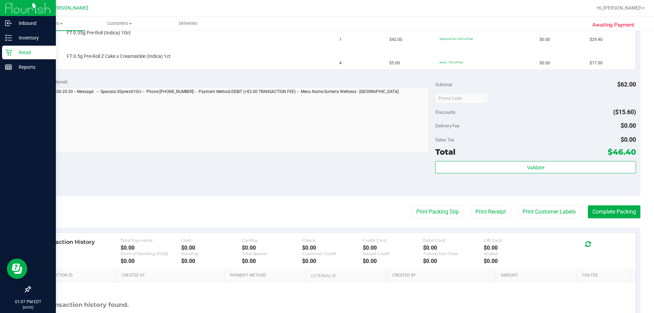
scroll to position [136, 0]
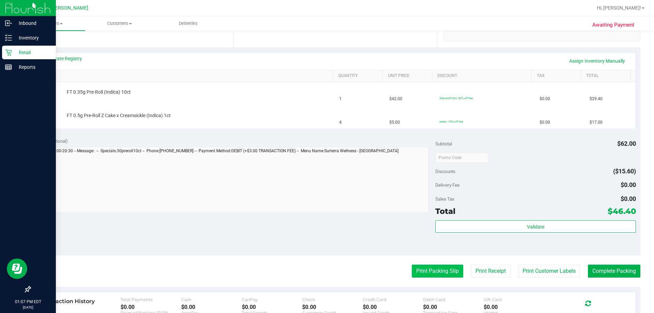
click at [438, 273] on button "Print Packing Slip" at bounding box center [437, 271] width 51 height 13
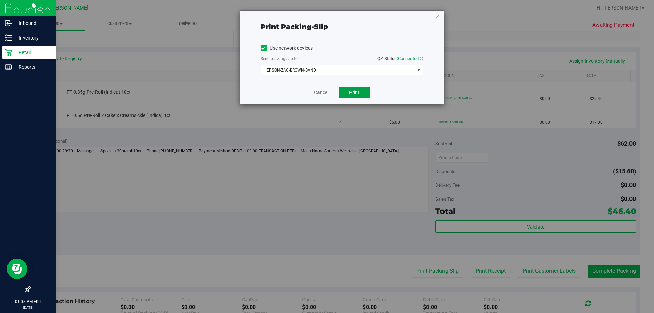
click at [358, 95] on button "Print" at bounding box center [354, 93] width 31 height 12
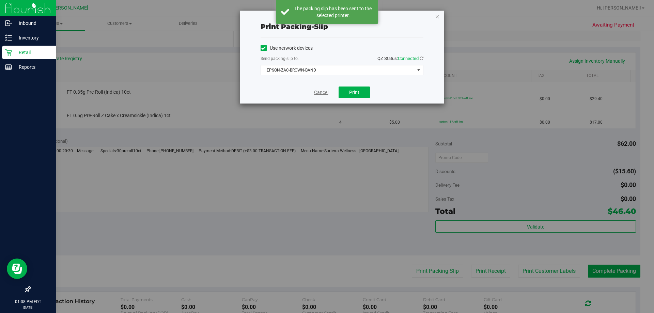
click at [322, 92] on link "Cancel" at bounding box center [321, 92] width 14 height 7
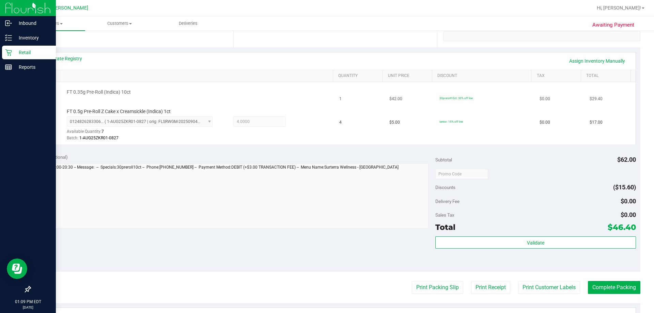
click at [274, 96] on div at bounding box center [198, 96] width 263 height 0
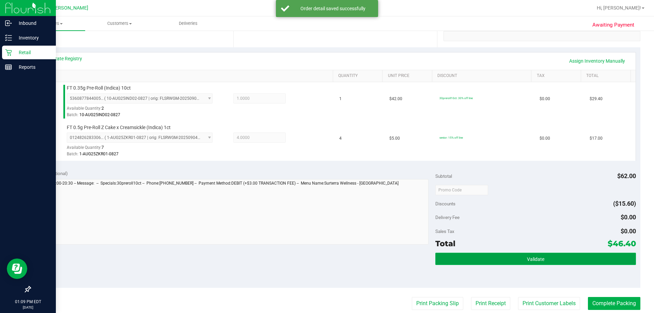
click at [452, 263] on button "Validate" at bounding box center [535, 259] width 200 height 12
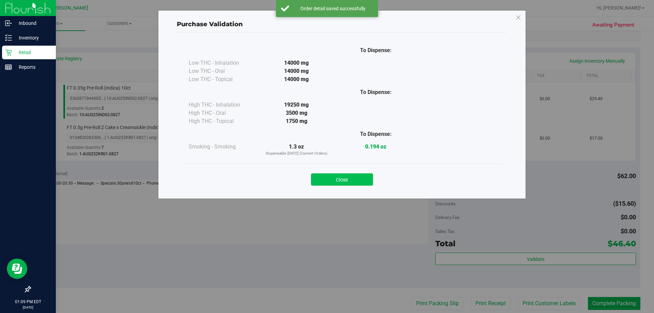
click at [339, 178] on button "Close" at bounding box center [342, 179] width 62 height 12
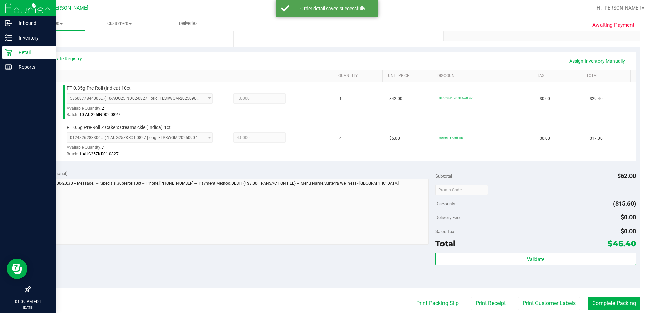
scroll to position [238, 0]
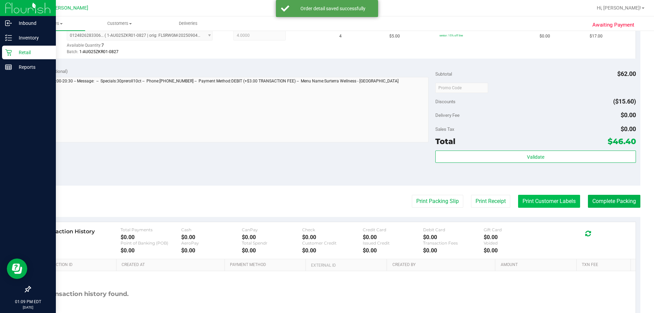
click at [528, 198] on button "Print Customer Labels" at bounding box center [549, 201] width 62 height 13
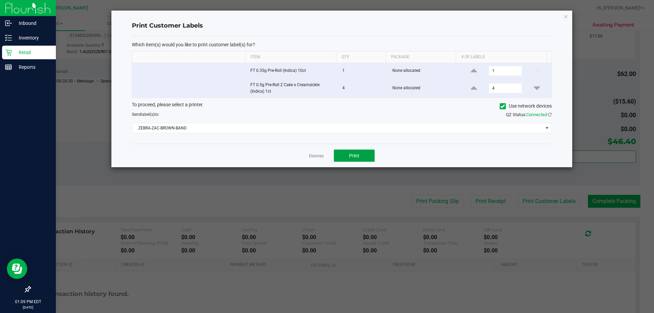
click at [344, 156] on button "Print" at bounding box center [354, 156] width 41 height 12
click at [318, 155] on link "Dismiss" at bounding box center [316, 156] width 15 height 6
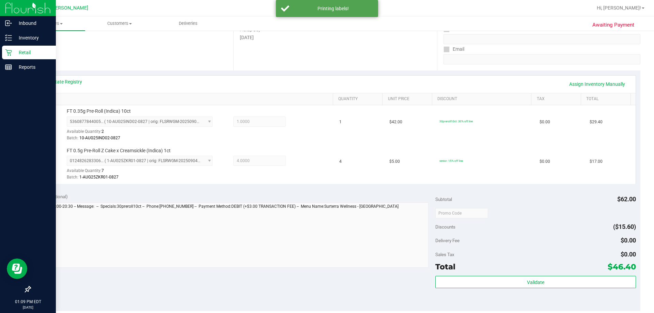
scroll to position [181, 0]
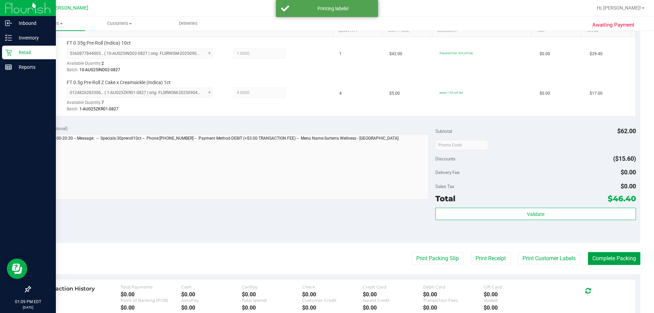
click at [611, 260] on button "Complete Packing" at bounding box center [614, 258] width 52 height 13
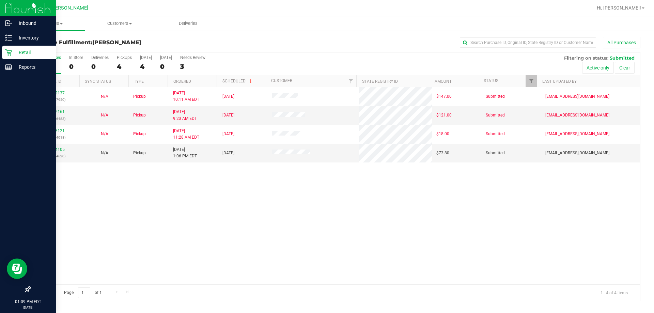
click at [16, 53] on p "Retail" at bounding box center [32, 52] width 41 height 8
